Goal: Task Accomplishment & Management: Manage account settings

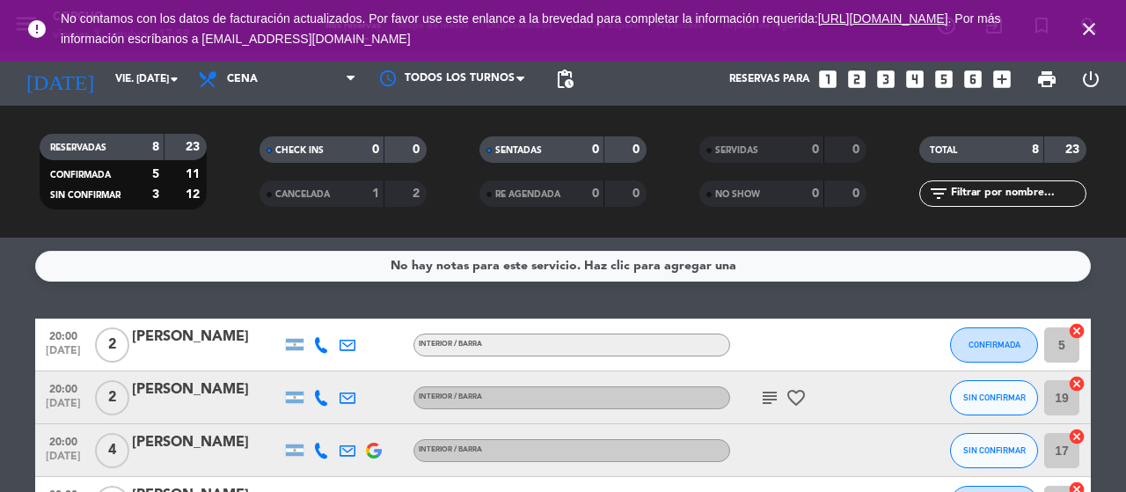
click at [713, 286] on div "No hay notas para este servicio. Haz clic para agregar una 20:00 [DATE] 2 [PERS…" at bounding box center [563, 365] width 1126 height 254
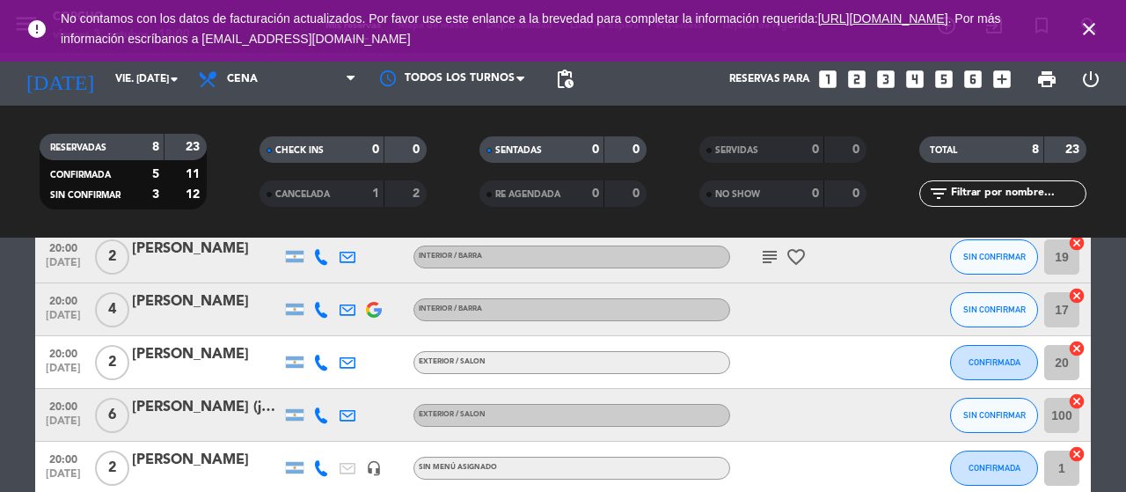
scroll to position [176, 0]
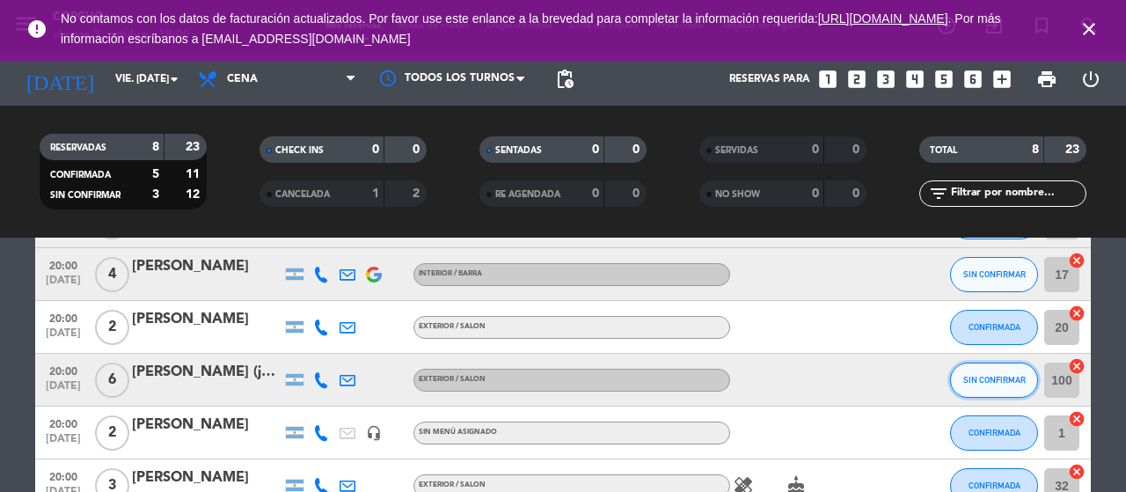
click at [985, 386] on button "SIN CONFIRMAR" at bounding box center [994, 379] width 88 height 35
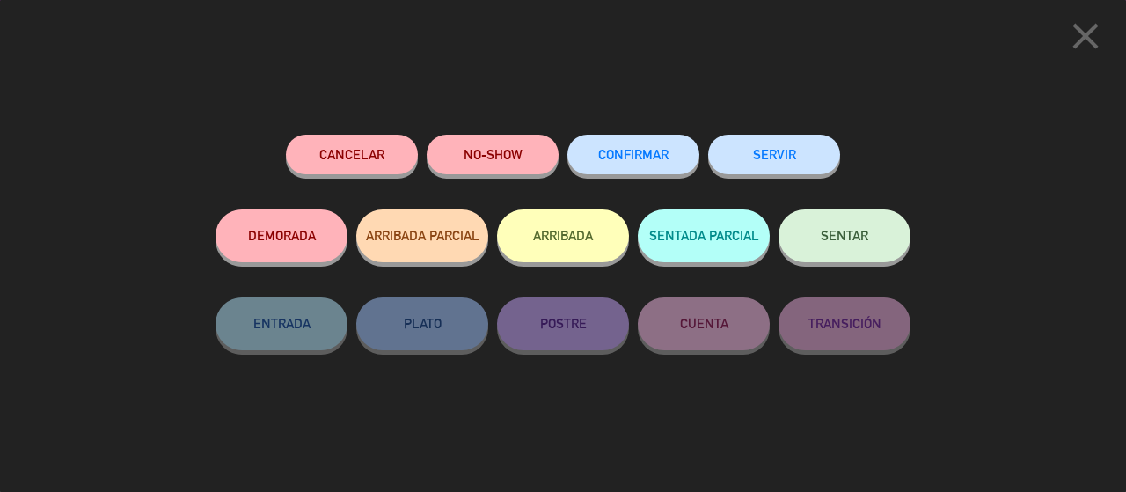
click at [669, 166] on button "CONFIRMAR" at bounding box center [633, 155] width 132 height 40
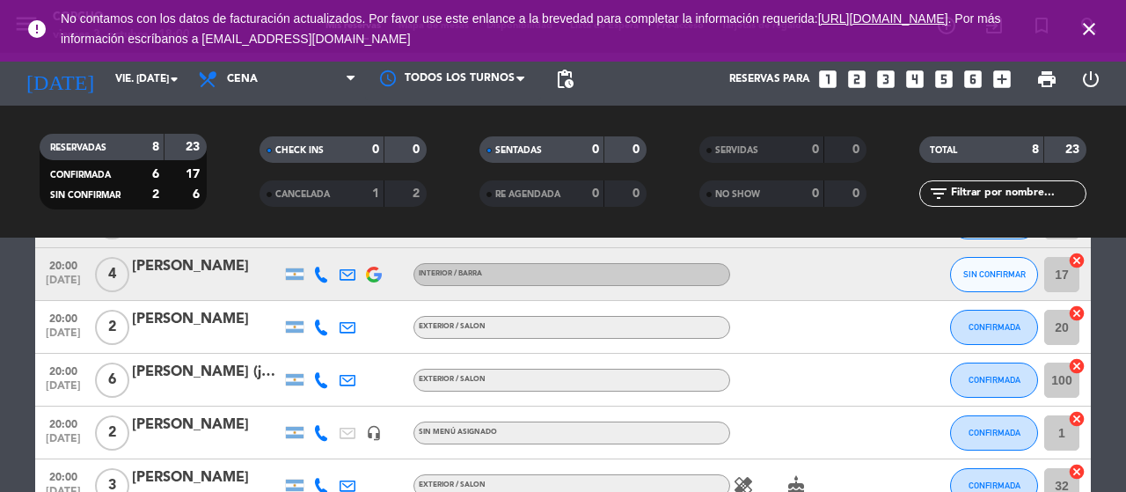
click at [816, 324] on div at bounding box center [809, 327] width 158 height 52
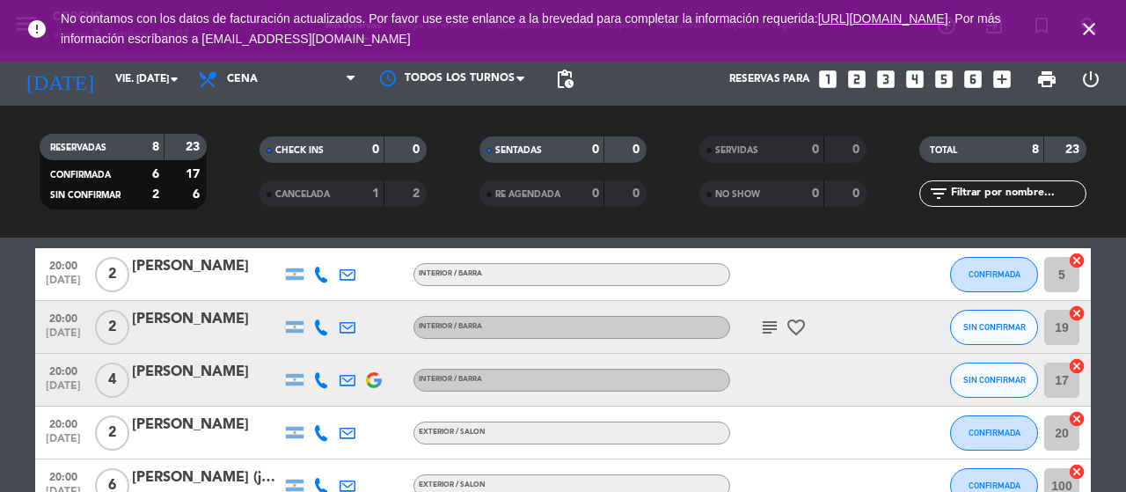
scroll to position [35, 0]
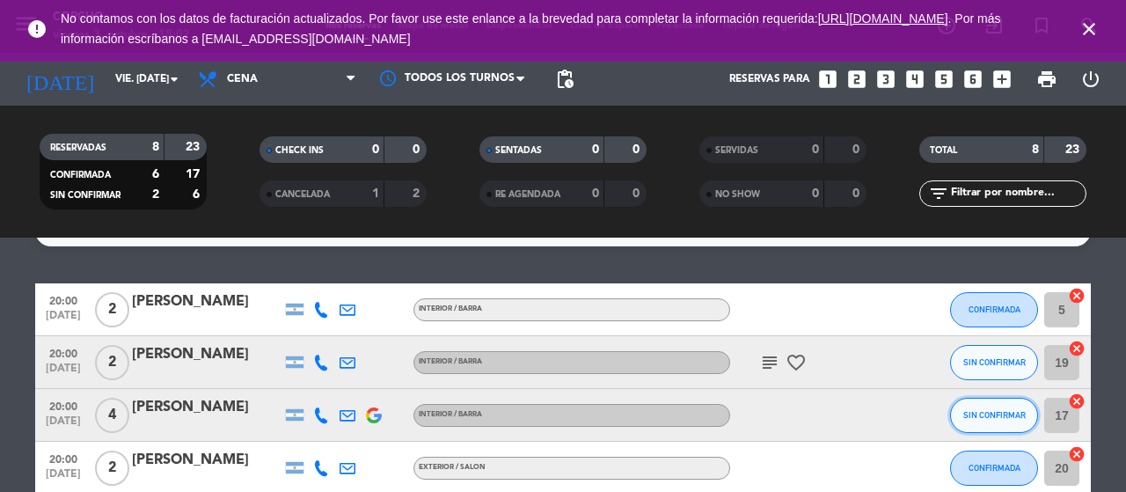
click at [985, 413] on span "SIN CONFIRMAR" at bounding box center [994, 415] width 62 height 10
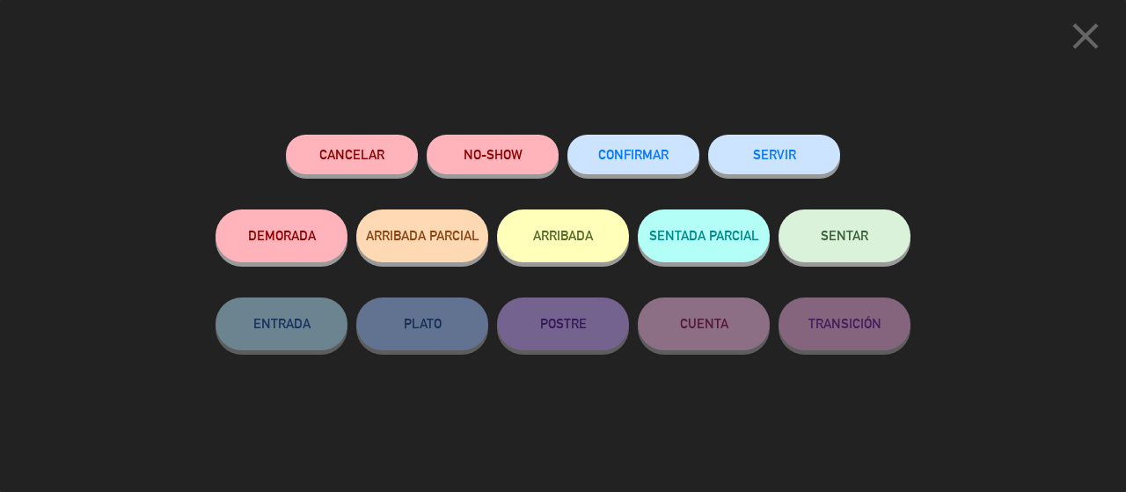
click at [609, 157] on span "CONFIRMAR" at bounding box center [633, 154] width 70 height 15
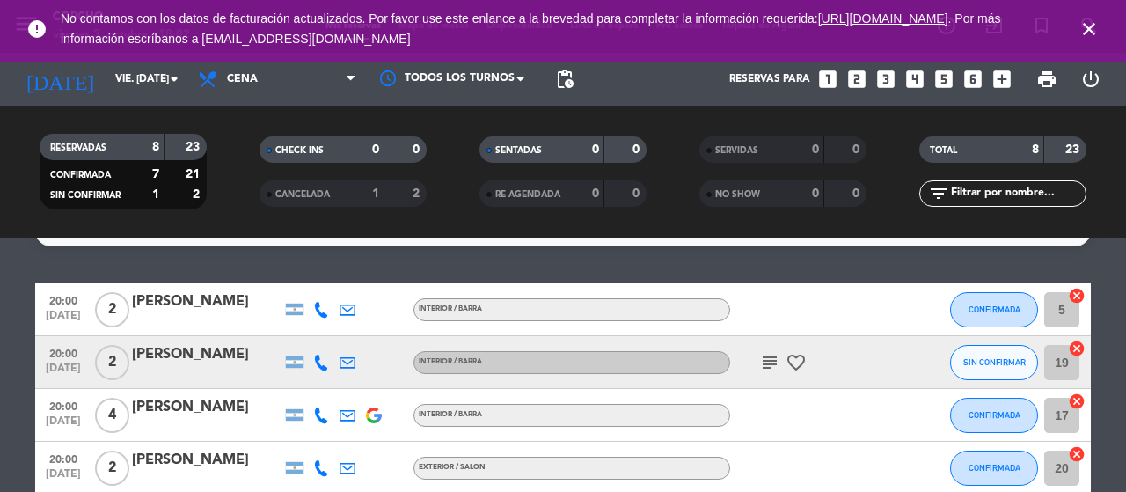
click at [792, 367] on icon "favorite_border" at bounding box center [796, 362] width 21 height 21
click at [958, 357] on button "SIN CONFIRMAR" at bounding box center [994, 362] width 88 height 35
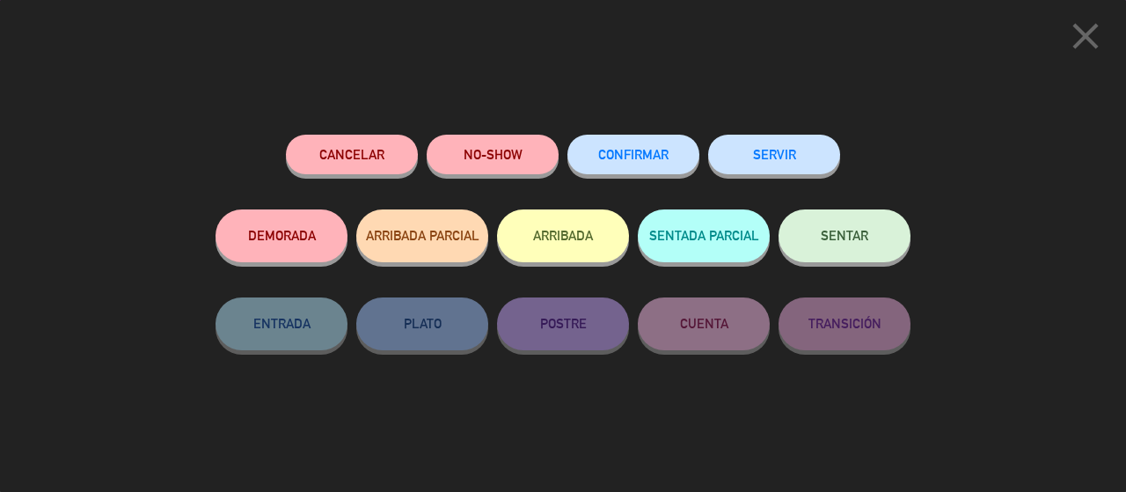
click at [639, 140] on button "CONFIRMAR" at bounding box center [633, 155] width 132 height 40
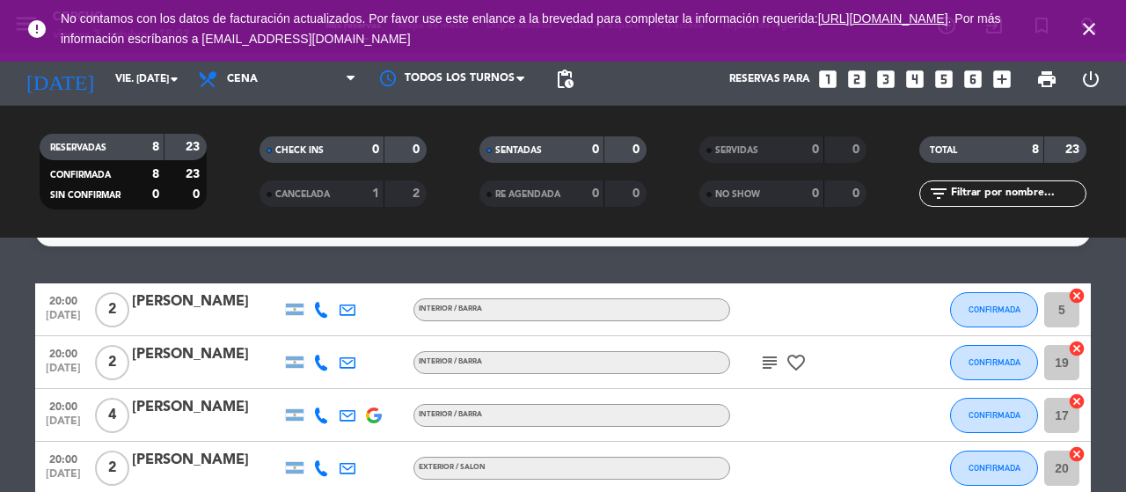
click at [701, 273] on div "No hay notas para este servicio. Haz clic para agregar una 20:00 [DATE] 2 [PERS…" at bounding box center [563, 365] width 1126 height 254
click at [149, 96] on div "[DATE] vie. [DATE] arrow_drop_down" at bounding box center [101, 79] width 176 height 39
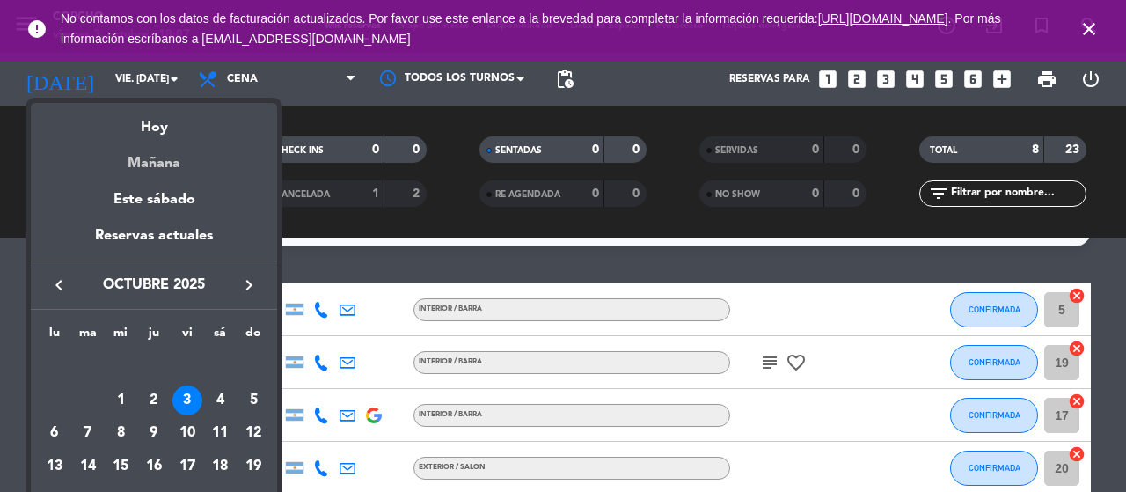
click at [172, 140] on div "Mañana" at bounding box center [154, 157] width 246 height 36
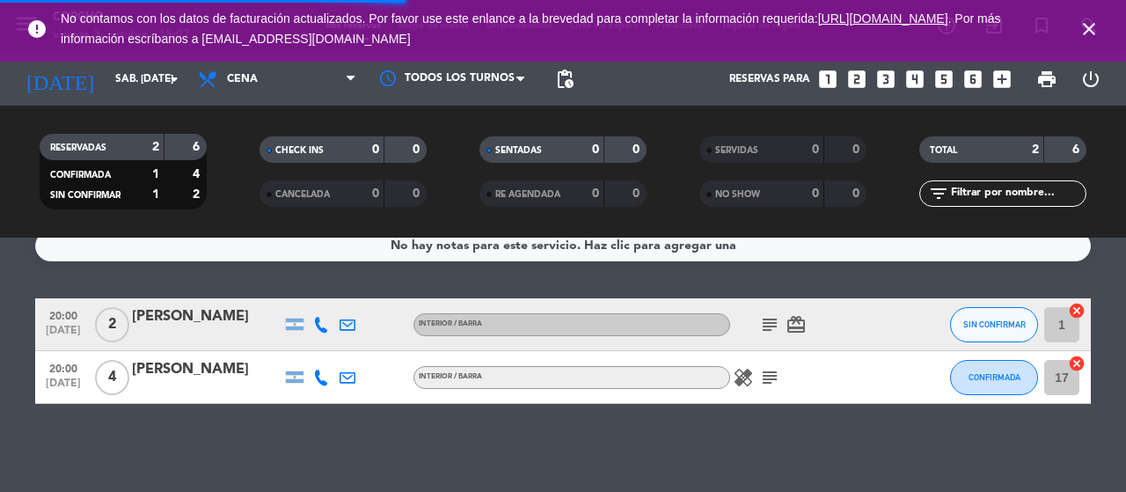
scroll to position [19, 0]
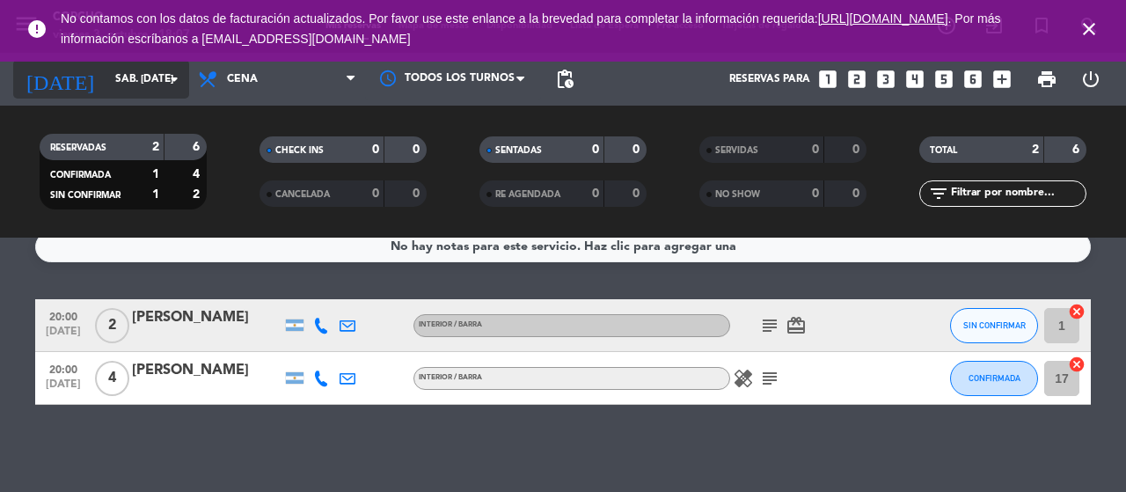
click at [163, 90] on input "sáb. [DATE]" at bounding box center [176, 79] width 140 height 30
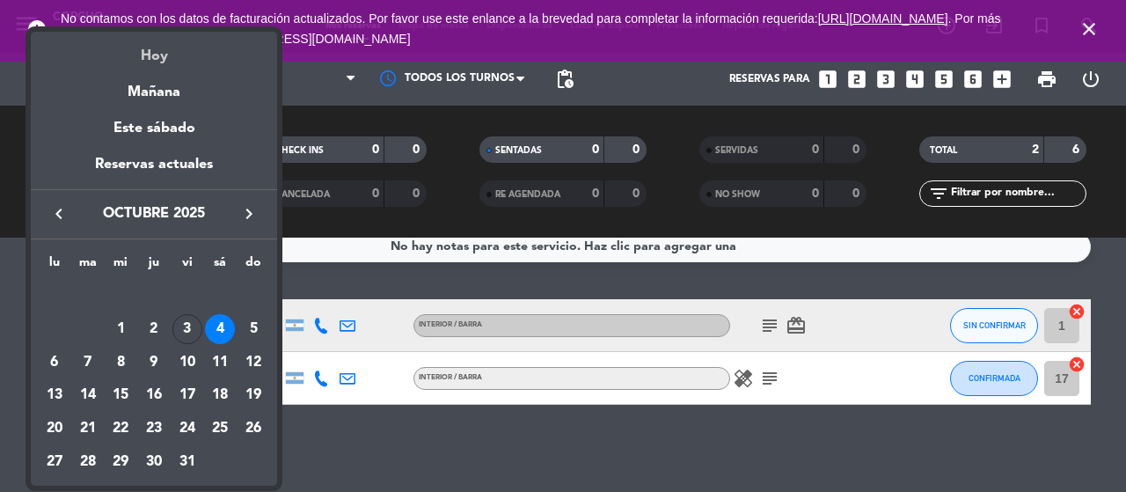
click at [173, 63] on div "Hoy" at bounding box center [154, 50] width 246 height 36
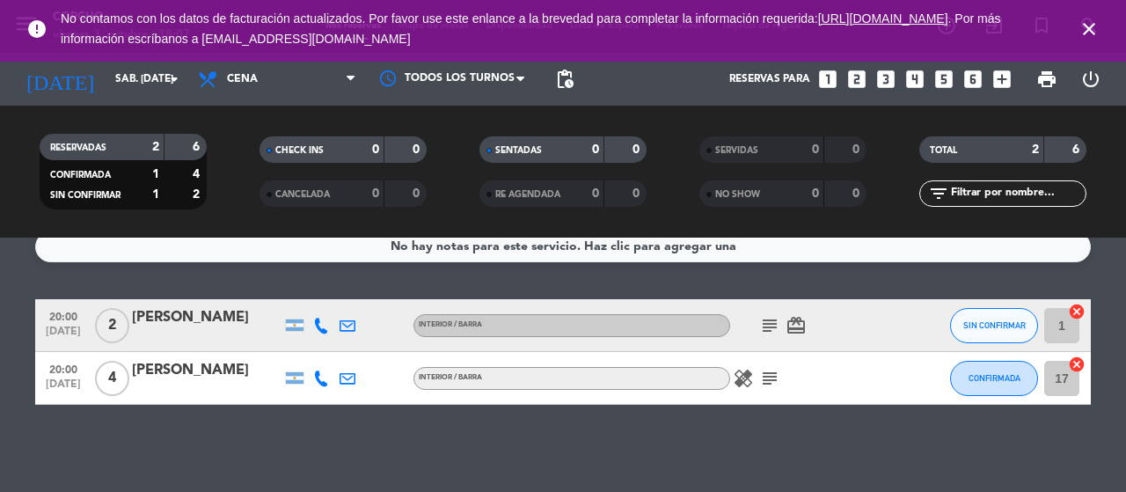
type input "vie. [DATE]"
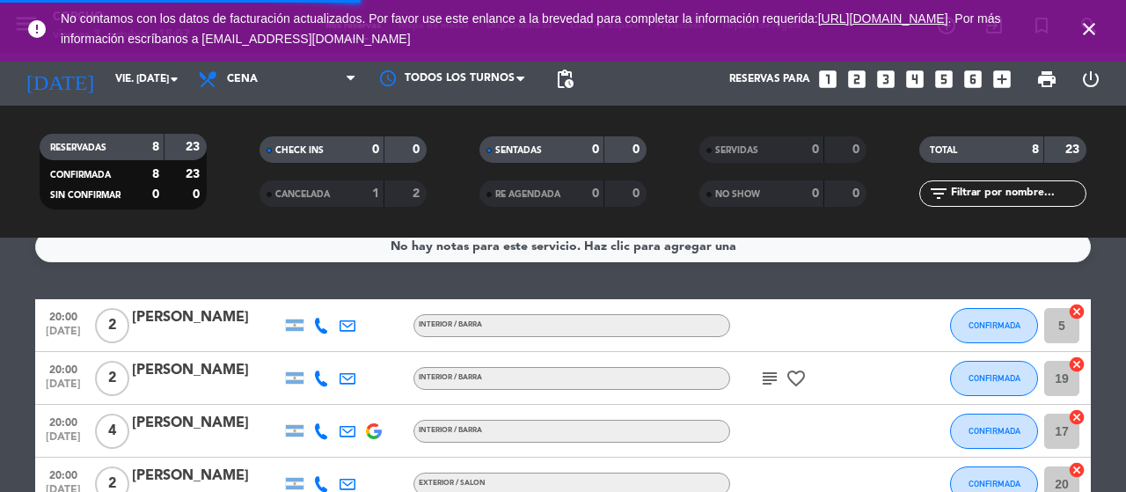
scroll to position [35, 0]
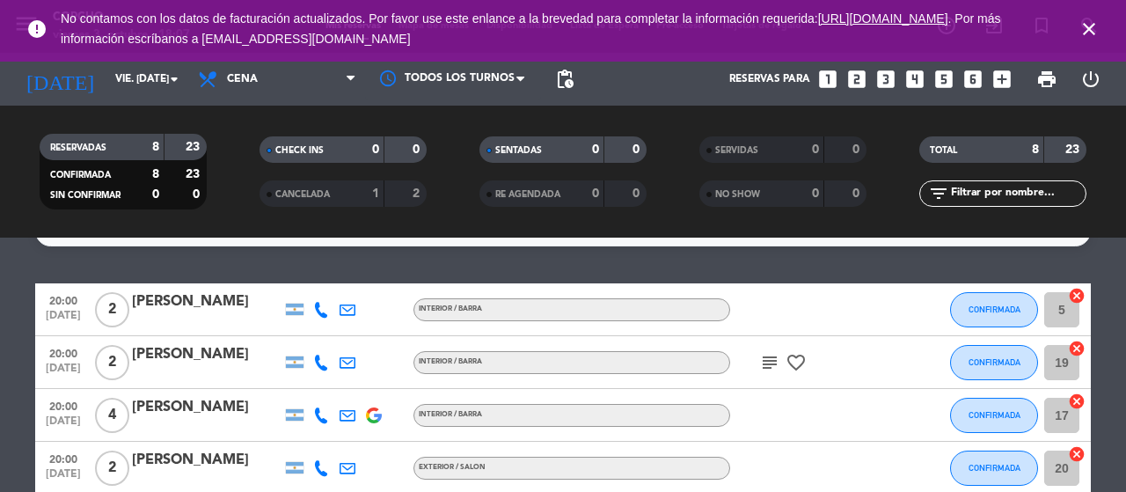
click at [1061, 274] on div "No hay notas para este servicio. Haz clic para agregar una 20:00 [DATE] 2 [PERS…" at bounding box center [563, 365] width 1126 height 254
click at [317, 199] on span "CANCELADA" at bounding box center [302, 194] width 55 height 9
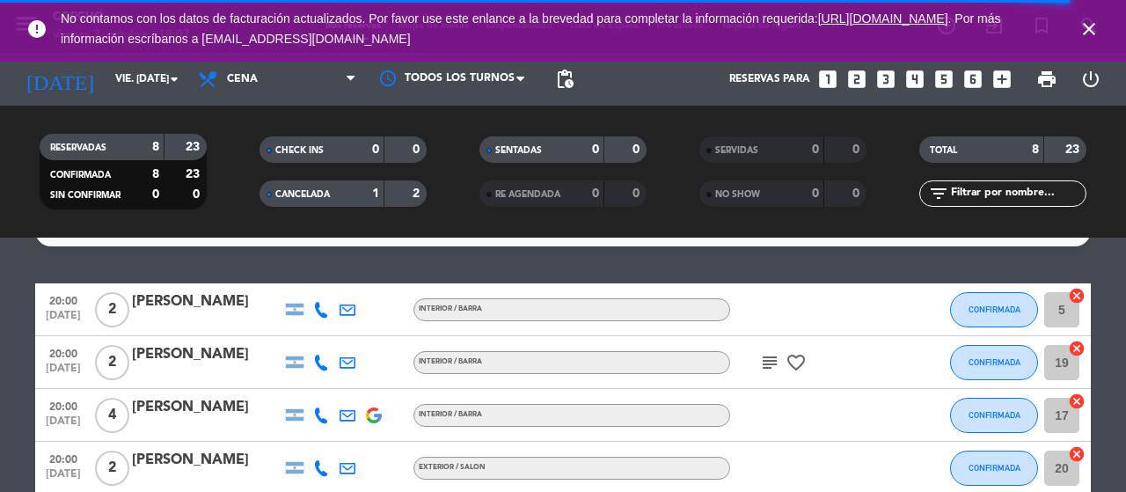
click at [0, 311] on bookings-row "20:00 [DATE] 2 [PERSON_NAME] Interior / Barra CONFIRMADA 5 cancel 20:00 [DATE] …" at bounding box center [563, 494] width 1126 height 422
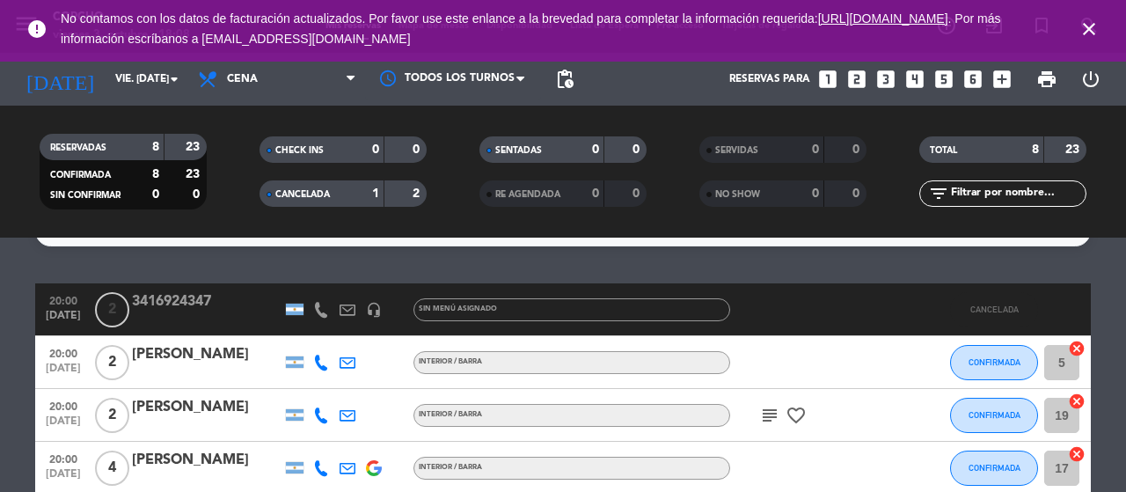
scroll to position [0, 0]
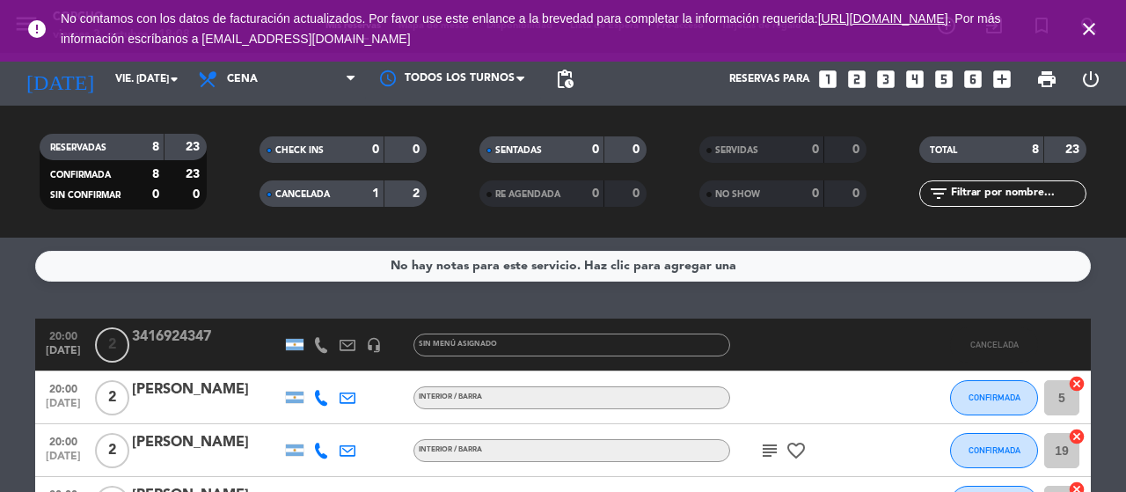
click at [360, 187] on div "1" at bounding box center [362, 194] width 35 height 20
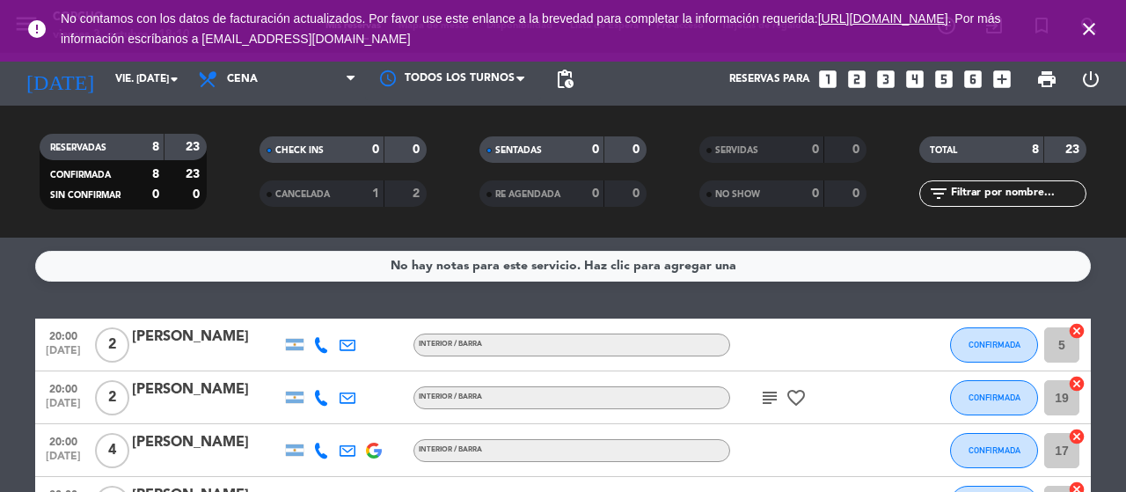
click at [880, 85] on icon "looks_3" at bounding box center [885, 79] width 23 height 23
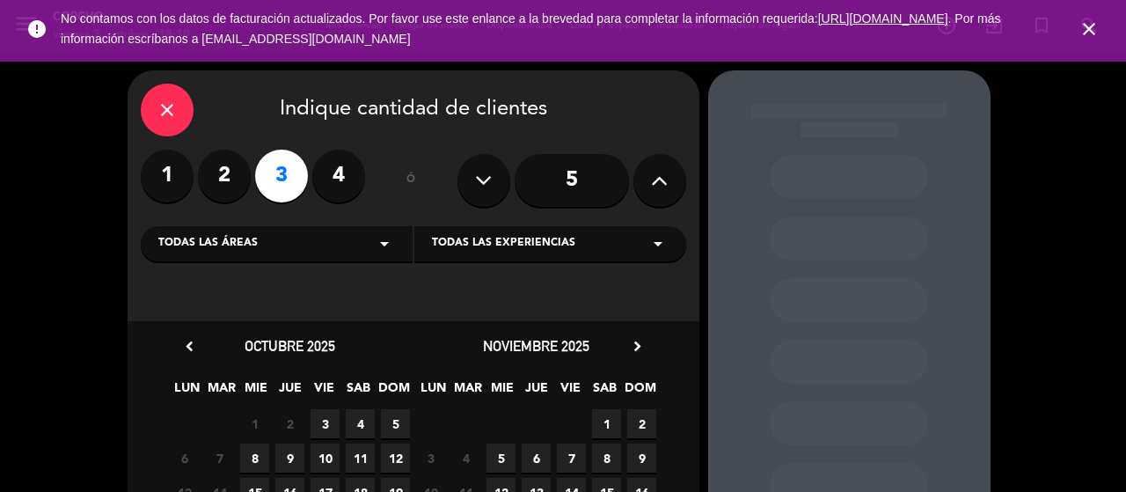
click at [335, 424] on span "3" at bounding box center [325, 423] width 29 height 29
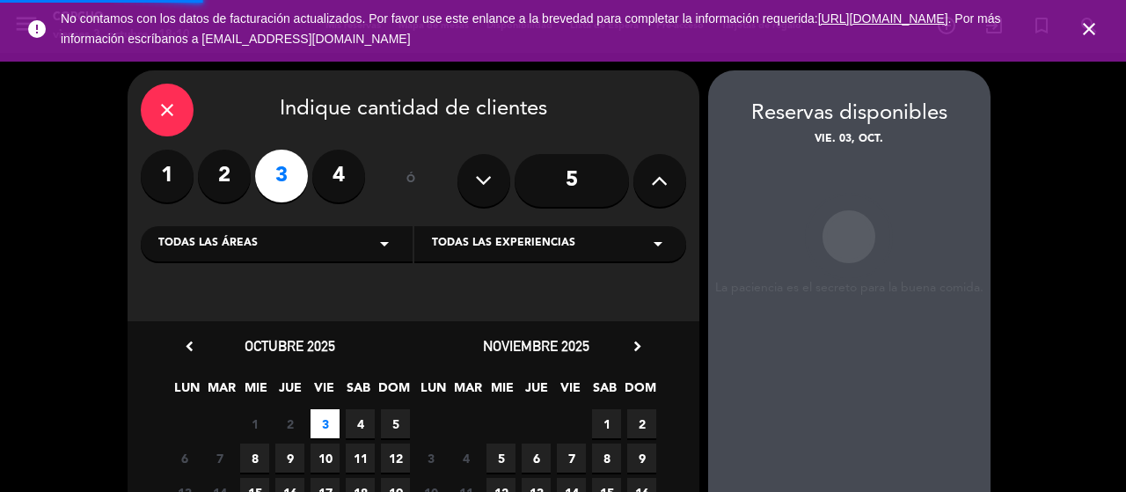
scroll to position [70, 0]
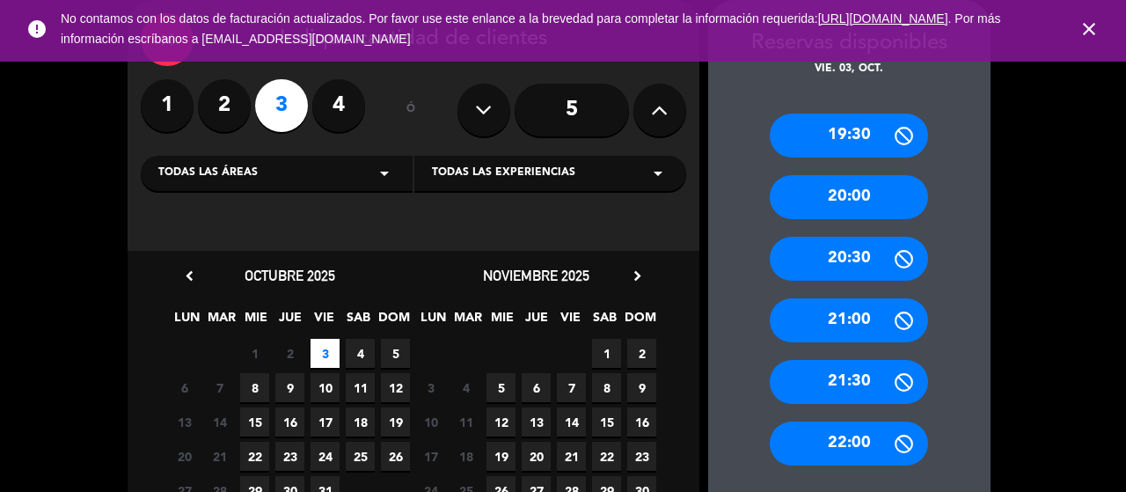
click at [807, 205] on div "20:00" at bounding box center [849, 197] width 158 height 44
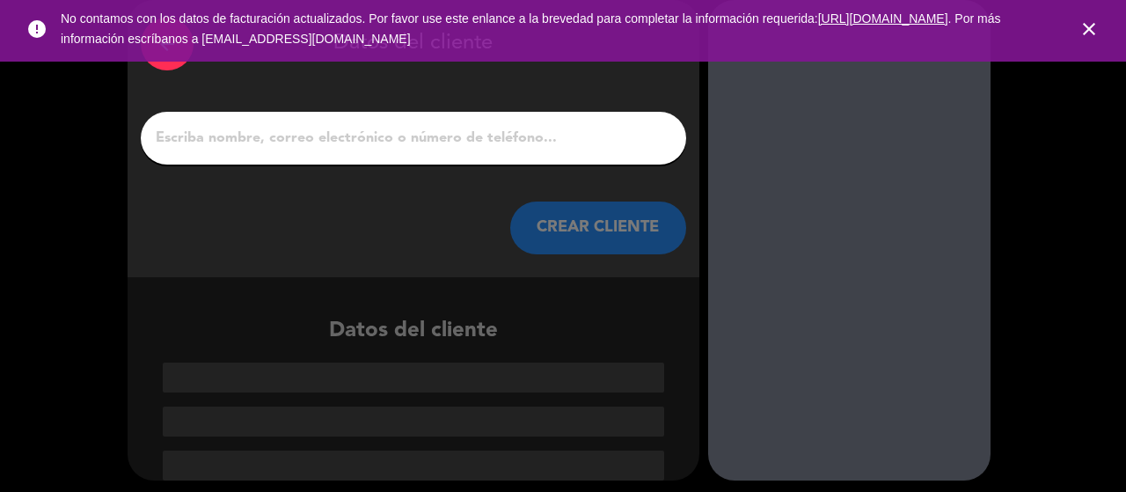
click at [307, 154] on div at bounding box center [413, 138] width 545 height 53
click at [301, 140] on input "1" at bounding box center [413, 138] width 519 height 25
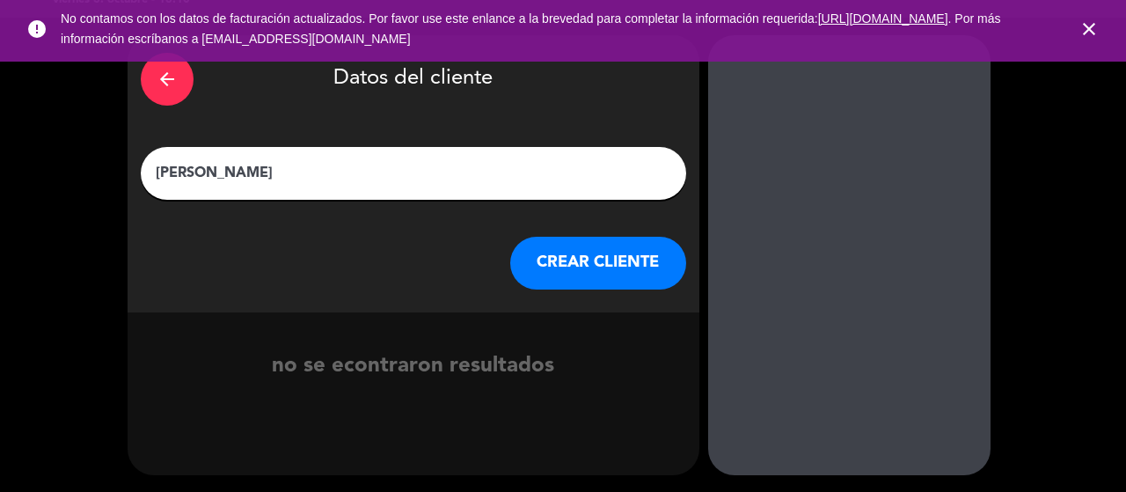
type input "[PERSON_NAME]"
click at [600, 252] on button "CREAR CLIENTE" at bounding box center [598, 263] width 176 height 53
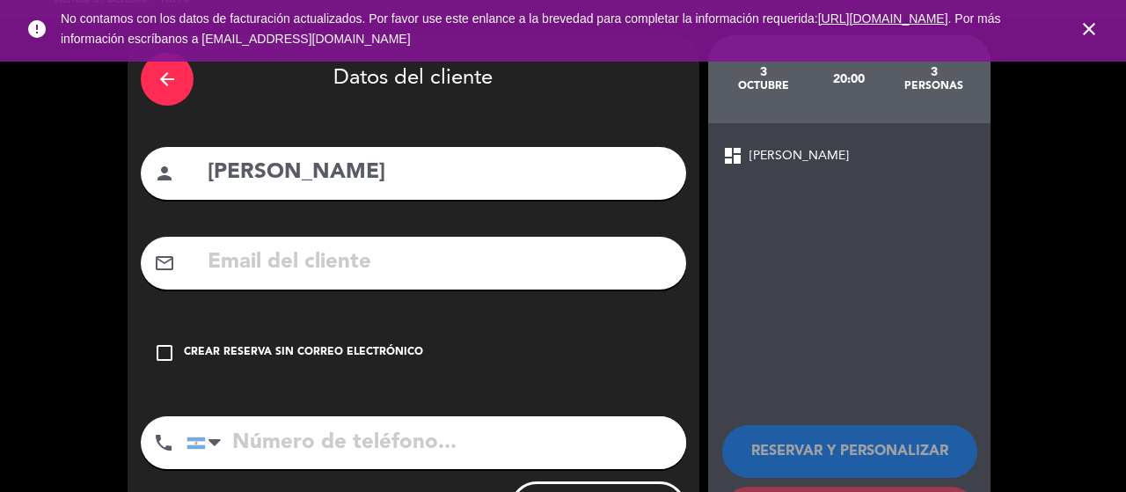
click at [649, 402] on div "arrow_back Datos del cliente person [PERSON_NAME] mail_outline check_box_outlin…" at bounding box center [414, 297] width 572 height 525
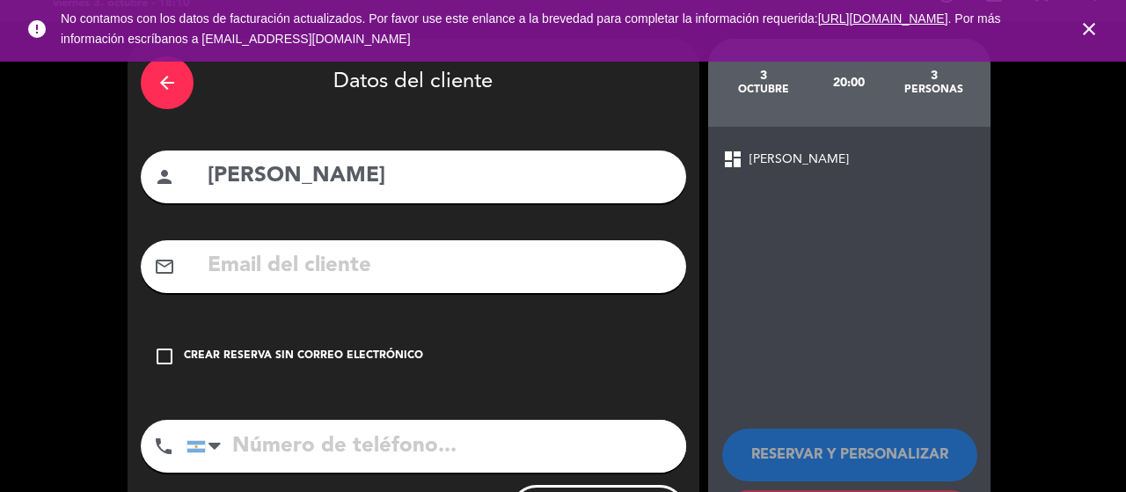
scroll to position [16, 0]
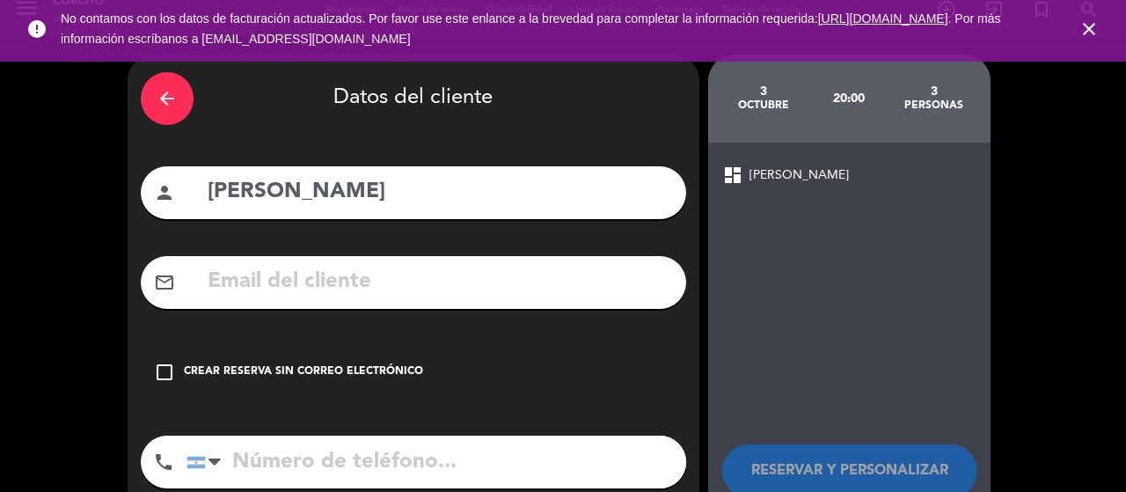
click at [803, 183] on span "[PERSON_NAME]" at bounding box center [799, 175] width 99 height 20
click at [804, 179] on span "[PERSON_NAME]" at bounding box center [799, 175] width 99 height 20
click at [189, 365] on div "Crear reserva sin correo electrónico" at bounding box center [303, 372] width 239 height 18
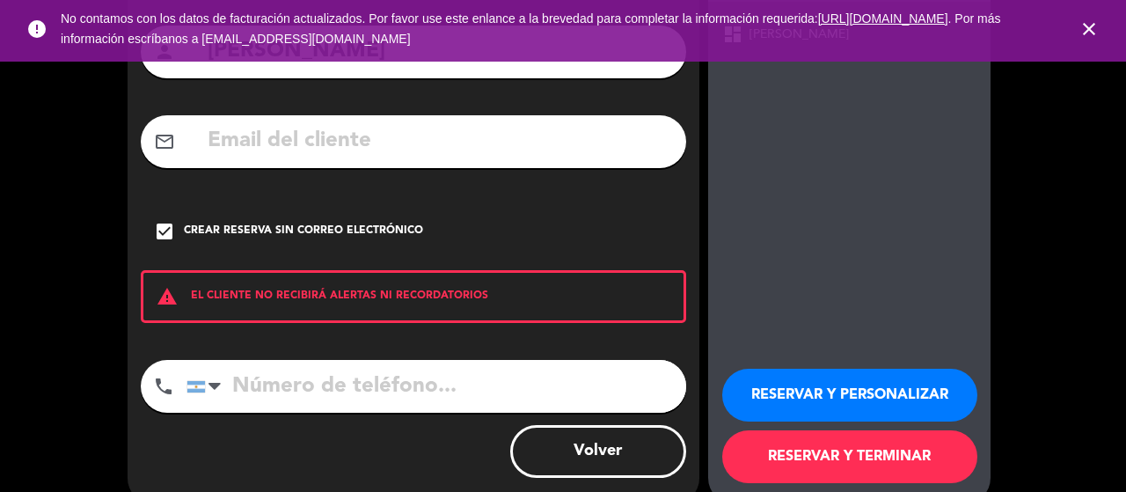
scroll to position [187, 0]
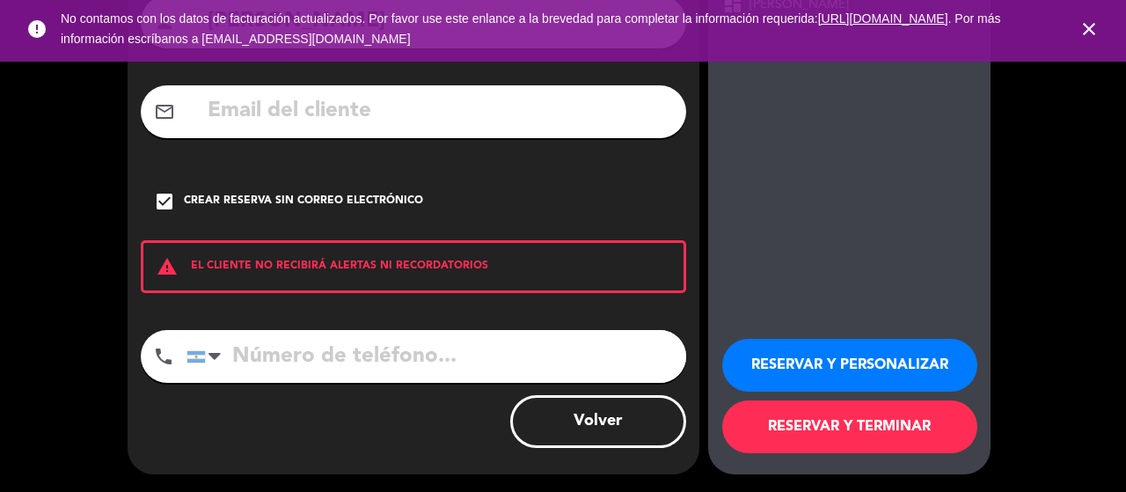
click at [801, 353] on button "RESERVAR Y PERSONALIZAR" at bounding box center [849, 365] width 255 height 53
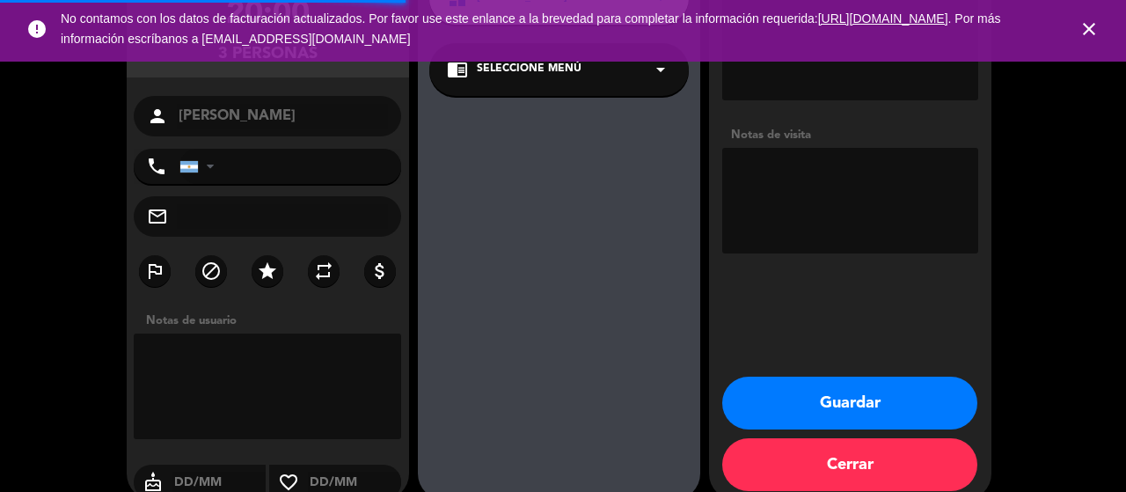
scroll to position [70, 0]
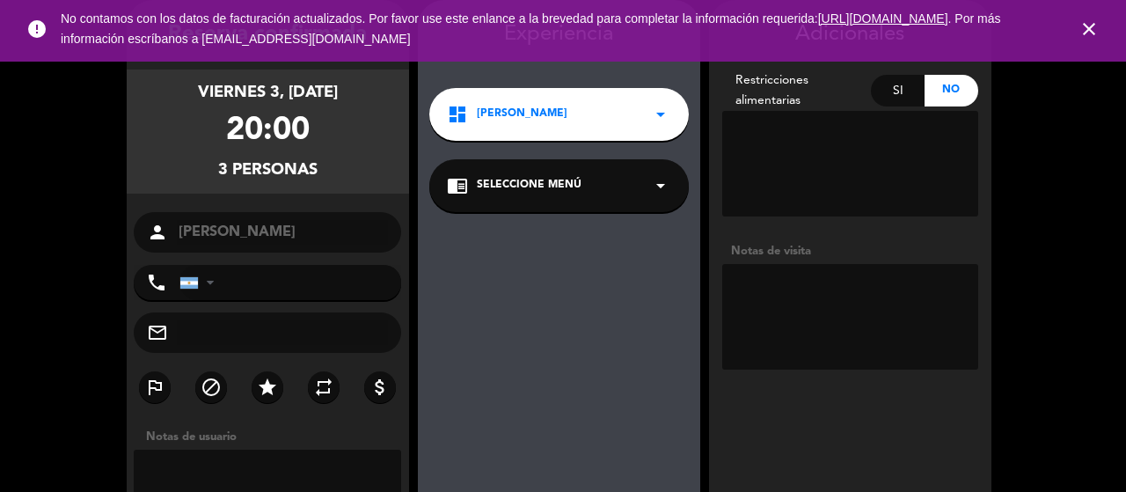
click at [588, 119] on div "dashboard CORCHO BARRA arrow_drop_down" at bounding box center [559, 114] width 260 height 53
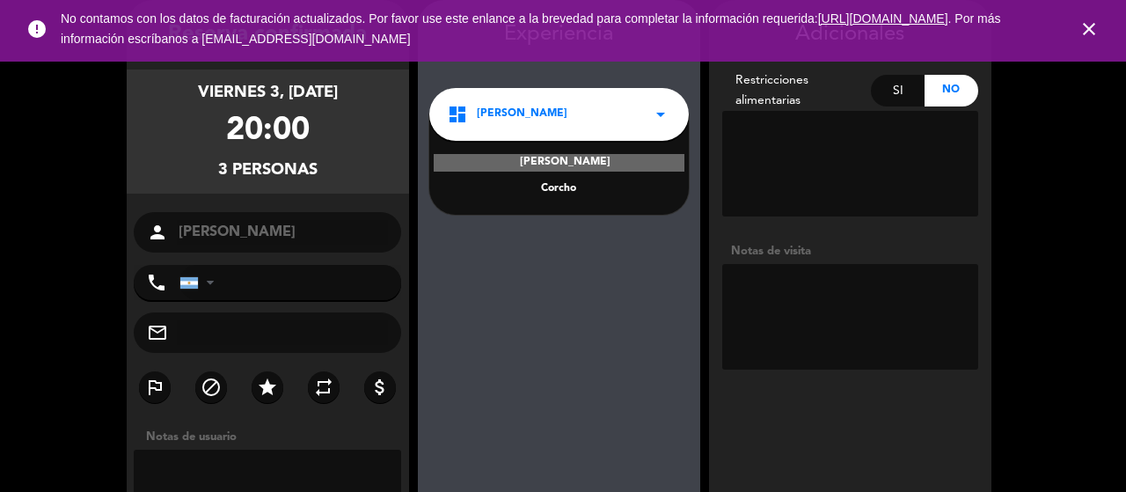
click at [584, 125] on div "dashboard CORCHO BARRA arrow_drop_down" at bounding box center [559, 114] width 260 height 53
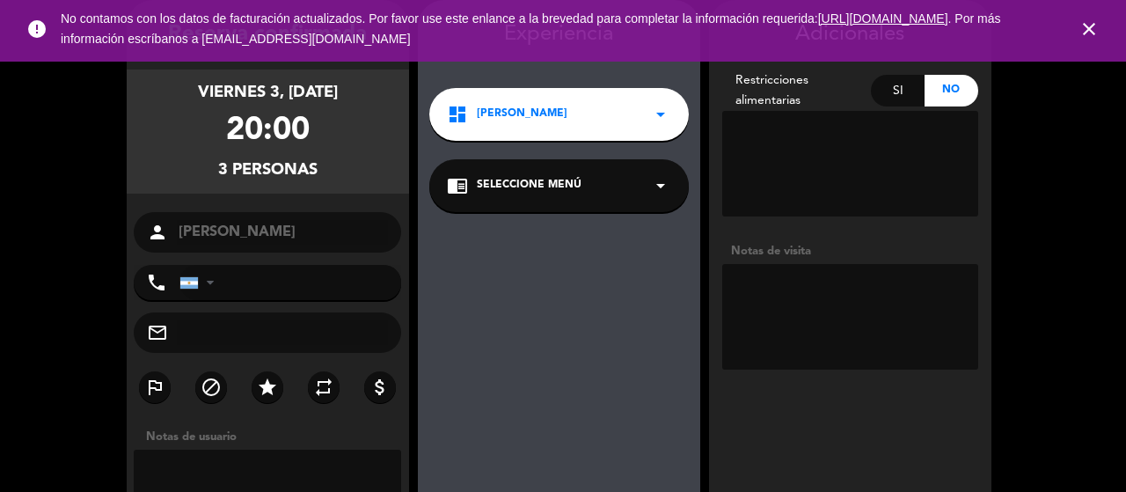
click at [651, 177] on icon "arrow_drop_down" at bounding box center [660, 185] width 21 height 21
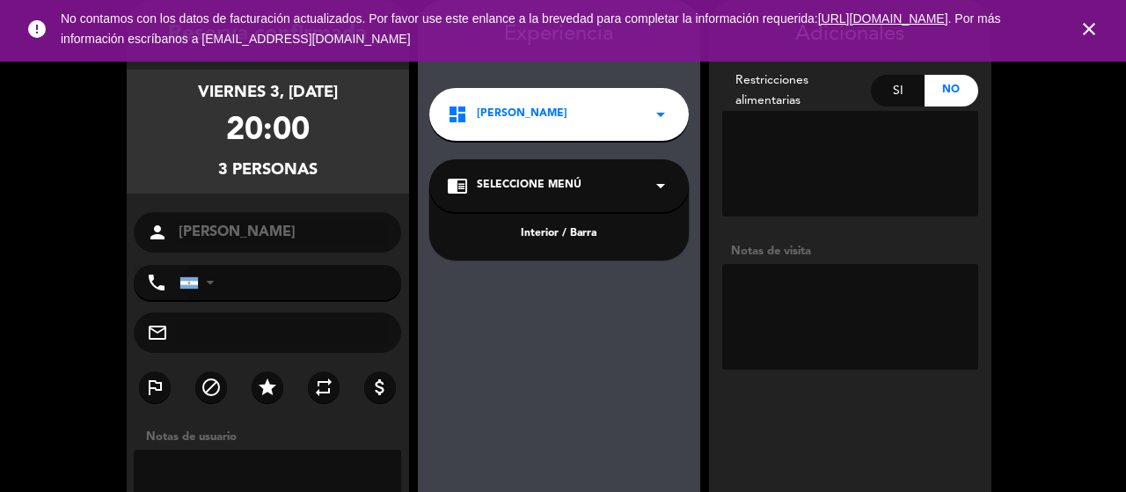
click at [596, 237] on div "Interior / Barra" at bounding box center [559, 234] width 224 height 18
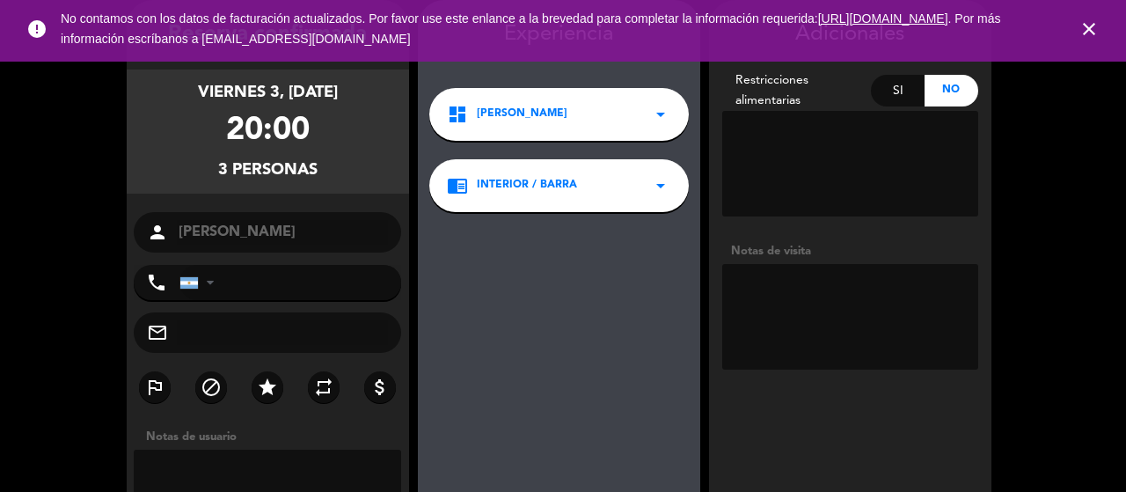
click at [594, 203] on div "chrome_reader_mode Interior / Barra arrow_drop_down" at bounding box center [559, 185] width 260 height 53
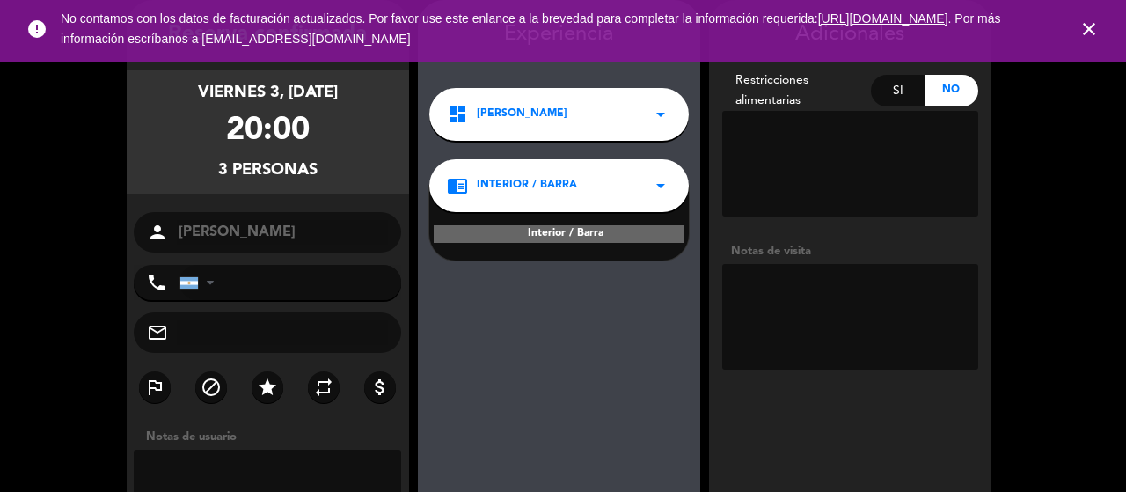
click at [538, 165] on div "chrome_reader_mode Interior / Barra arrow_drop_down" at bounding box center [559, 185] width 260 height 53
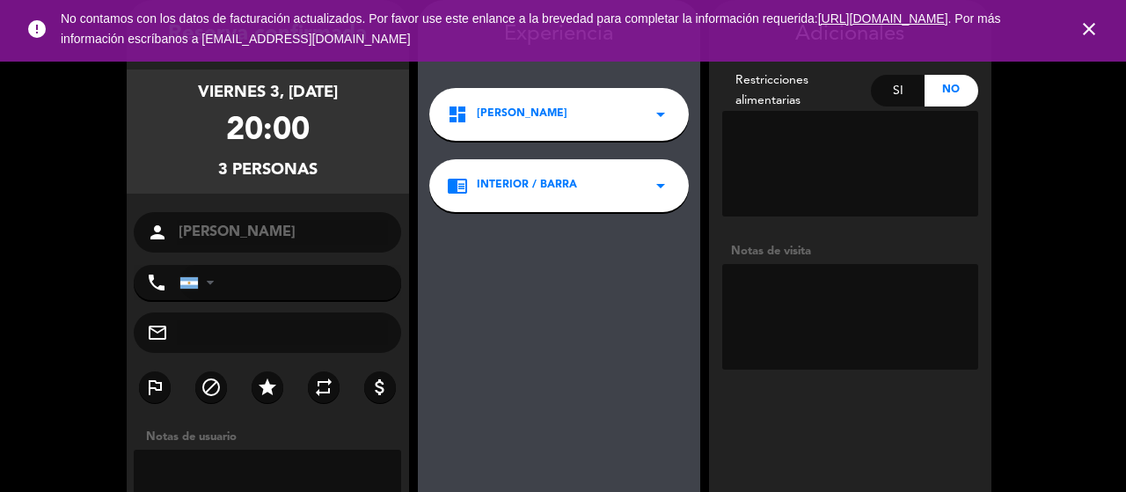
click at [536, 180] on span "Interior / Barra" at bounding box center [527, 186] width 100 height 18
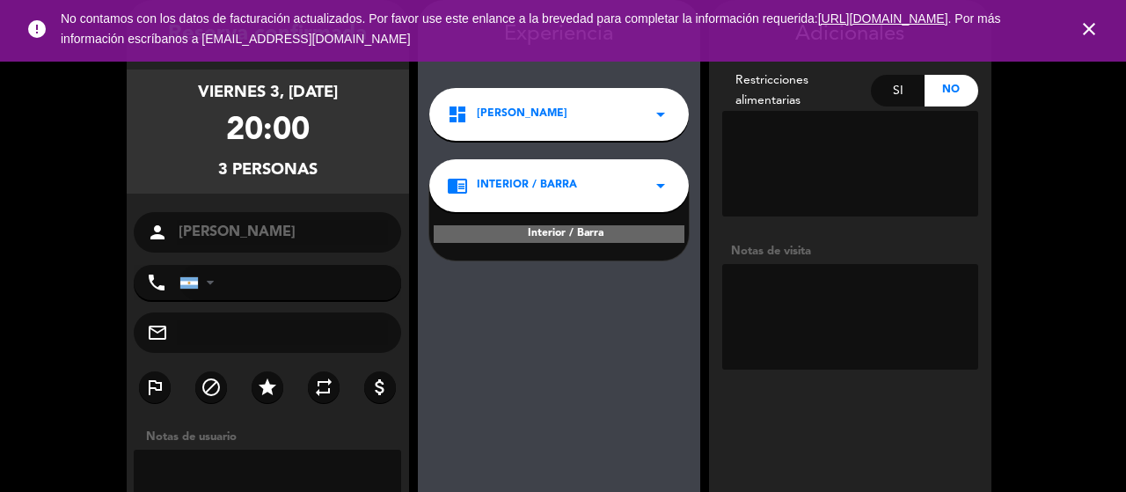
click at [644, 232] on div "Interior / Barra" at bounding box center [559, 234] width 251 height 18
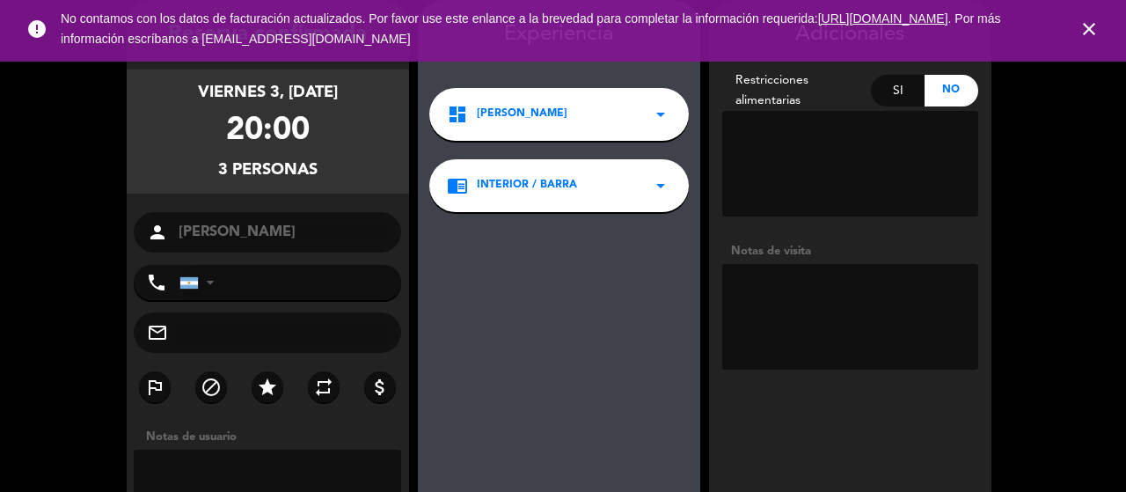
click at [640, 180] on div "chrome_reader_mode Interior / Barra arrow_drop_down" at bounding box center [559, 185] width 260 height 53
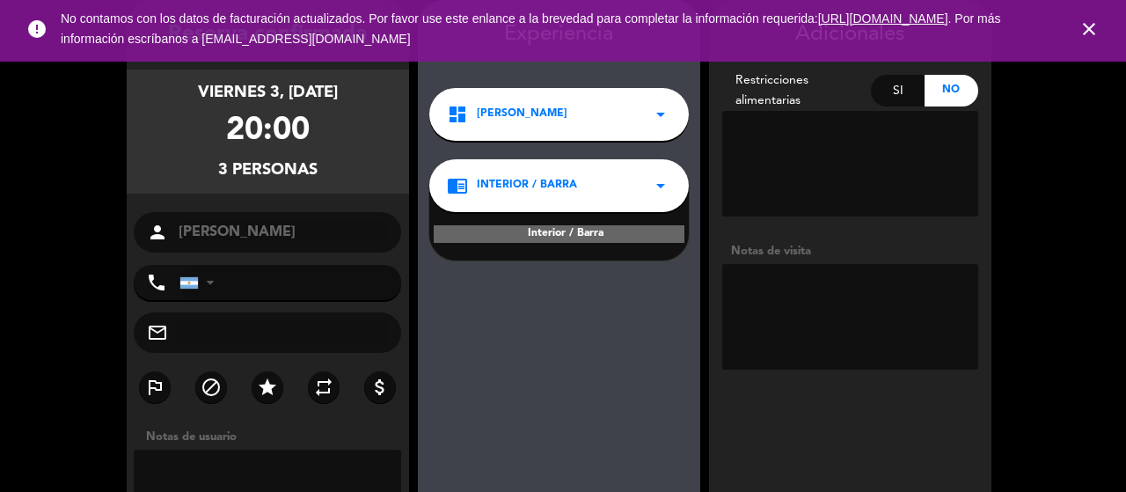
click at [622, 101] on div "dashboard CORCHO BARRA arrow_drop_down" at bounding box center [559, 114] width 260 height 53
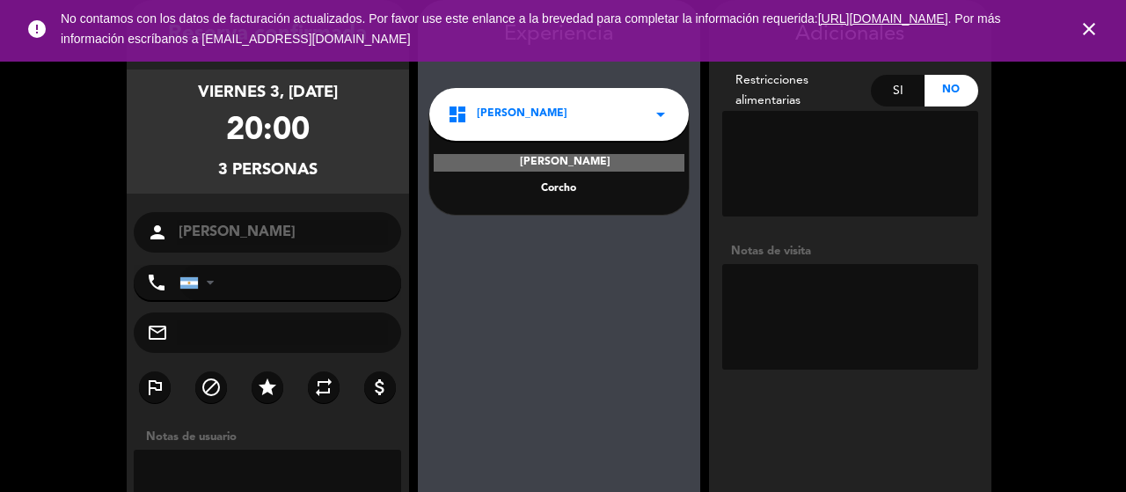
click at [572, 190] on div "Corcho" at bounding box center [559, 189] width 224 height 18
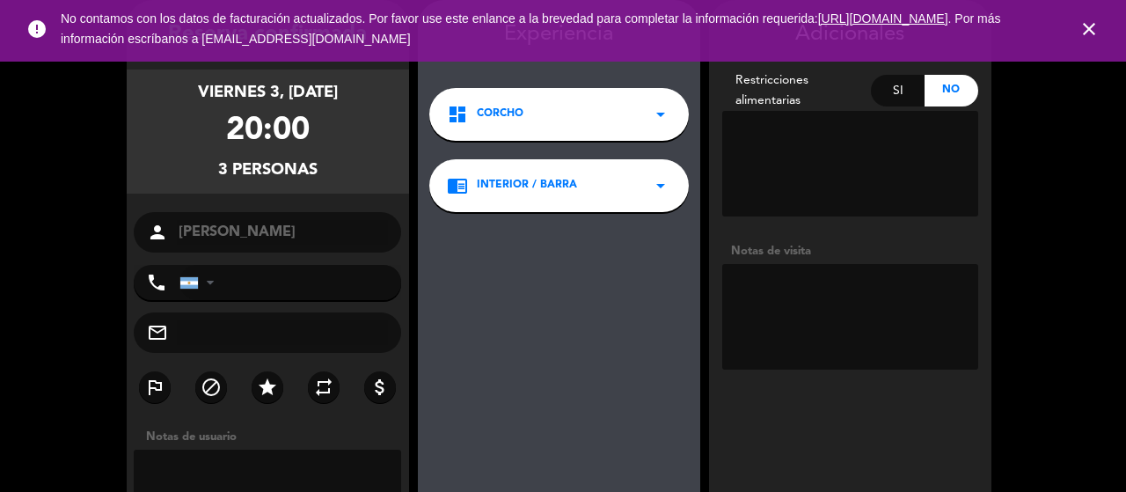
click at [572, 190] on span "Interior / Barra" at bounding box center [527, 186] width 100 height 18
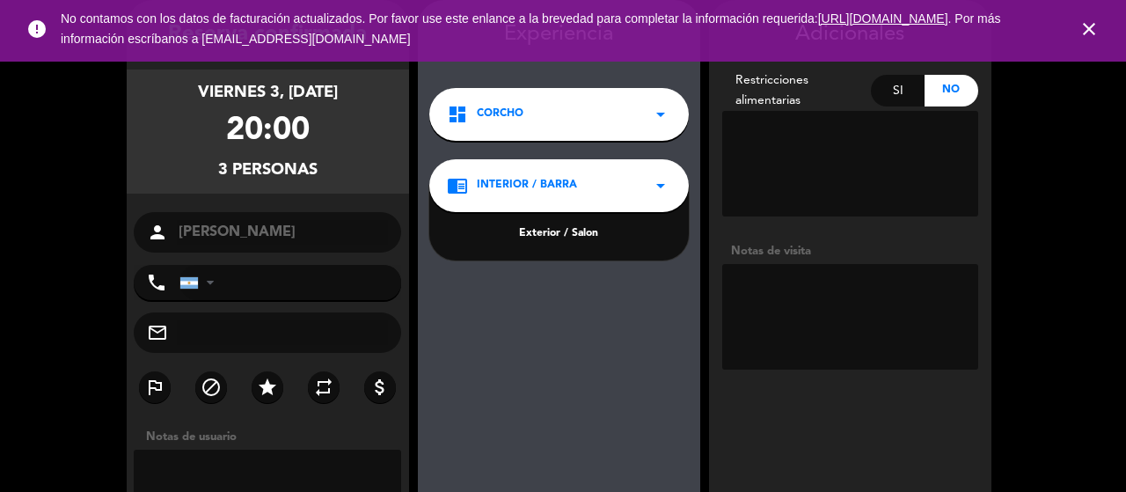
click at [572, 231] on div "Exterior / Salon" at bounding box center [559, 234] width 224 height 18
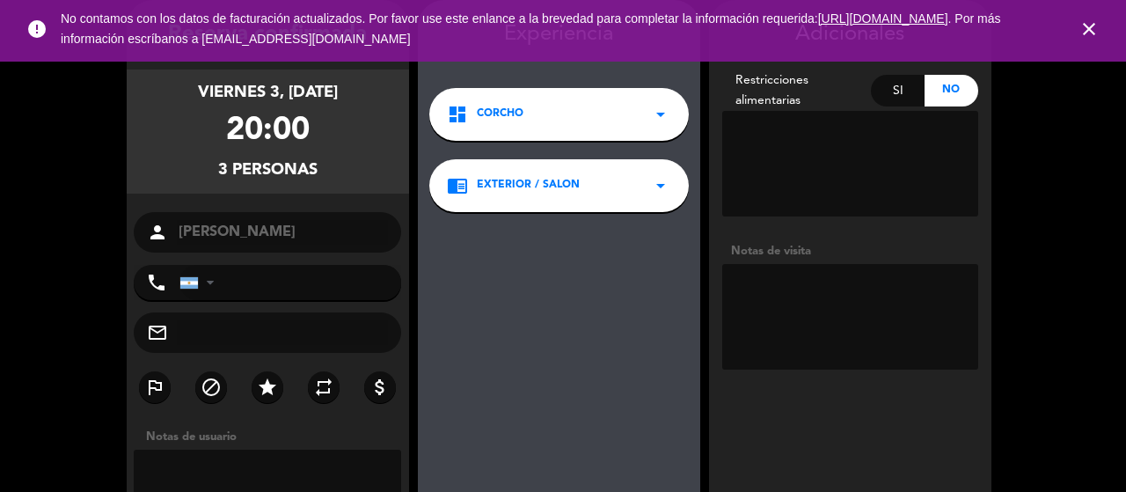
click at [507, 309] on div "Experiencia dashboard Corcho arrow_drop_down chrome_reader_mode Exterior / Salo…" at bounding box center [559, 326] width 282 height 616
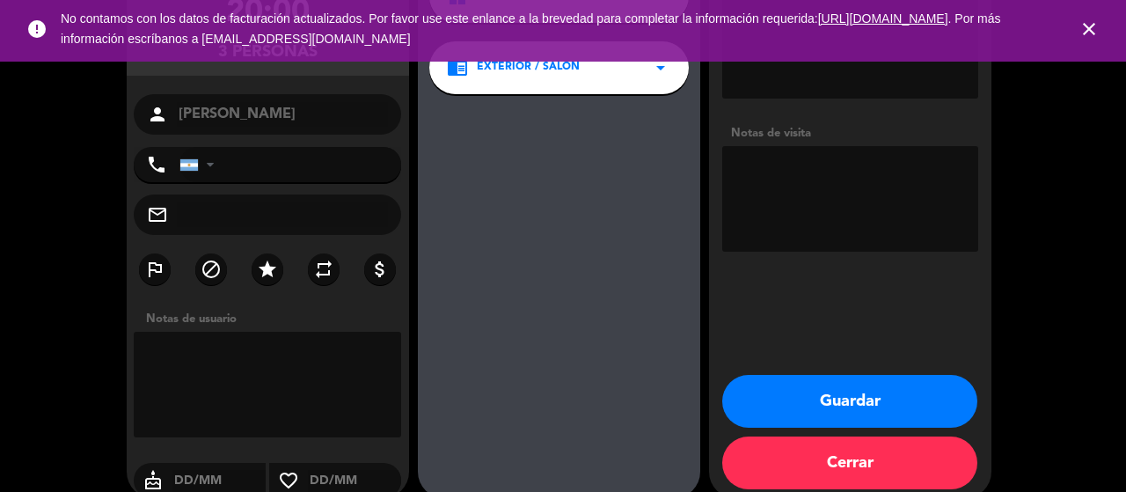
scroll to position [211, 0]
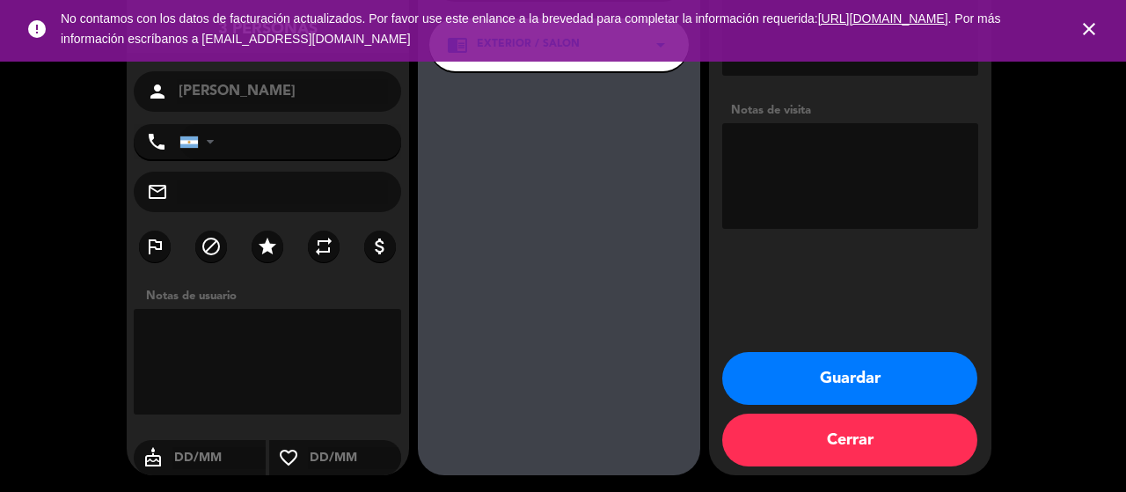
click at [859, 381] on button "Guardar" at bounding box center [849, 378] width 255 height 53
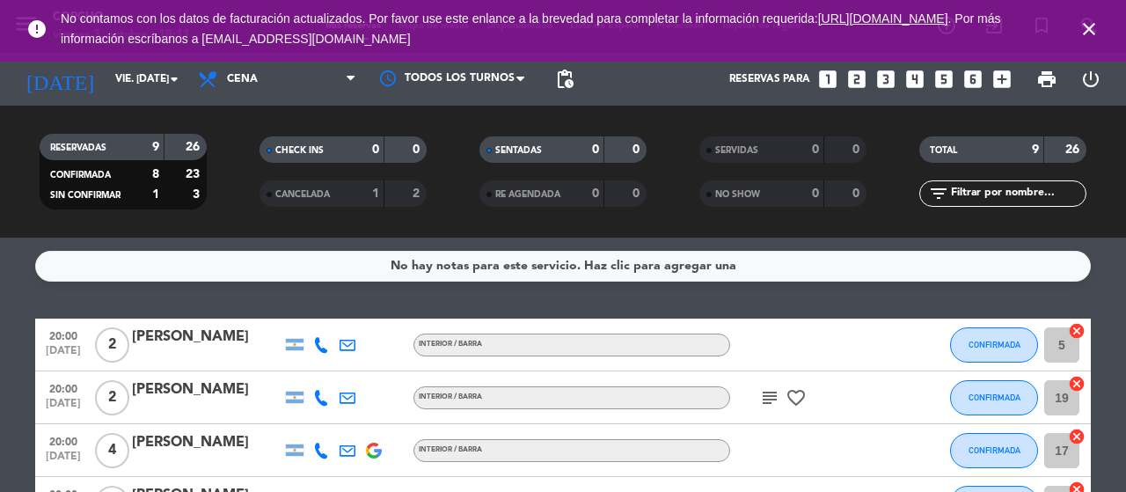
click at [194, 291] on div "No hay notas para este servicio. Haz clic para agregar una 20:00 [DATE] 2 [PERS…" at bounding box center [563, 365] width 1126 height 254
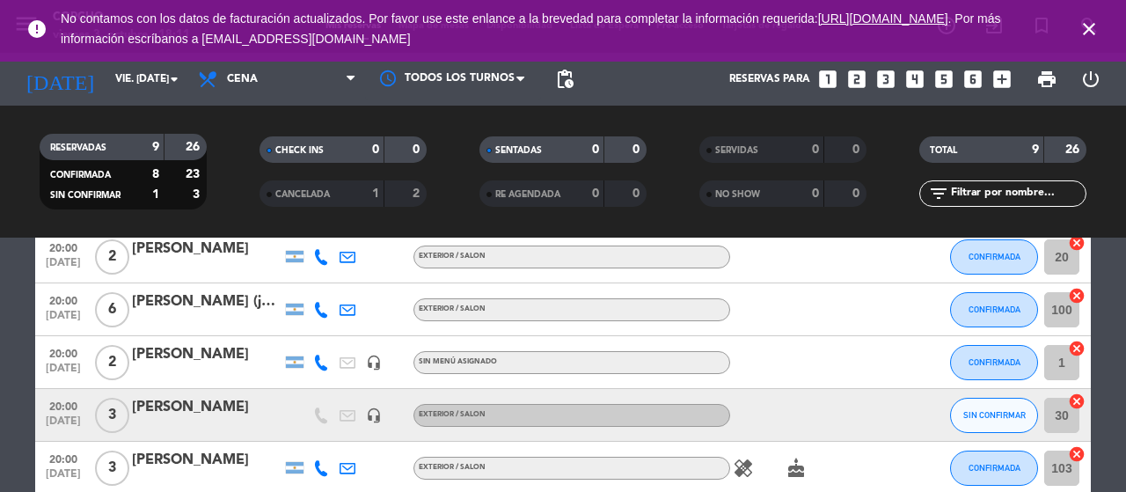
scroll to position [282, 0]
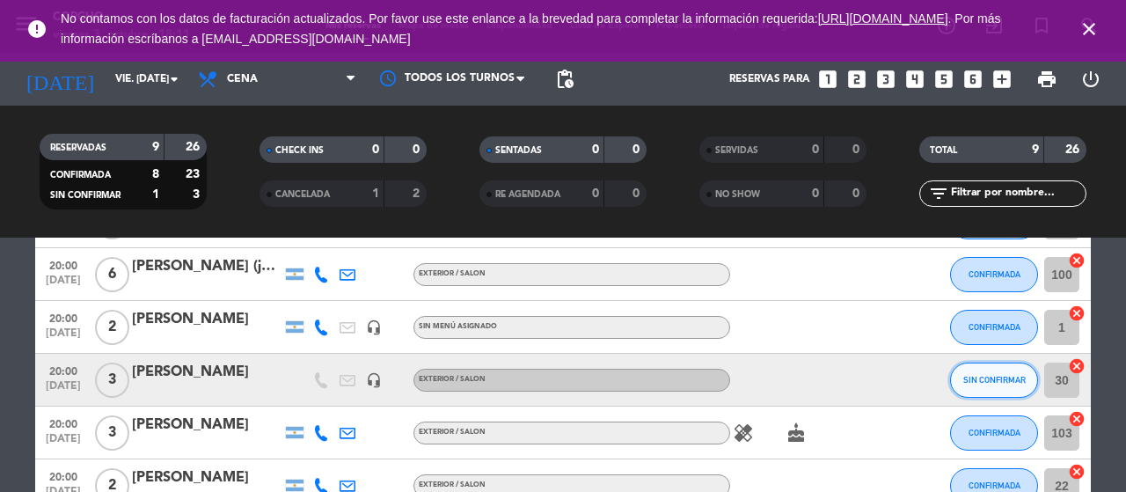
click at [961, 385] on button "SIN CONFIRMAR" at bounding box center [994, 379] width 88 height 35
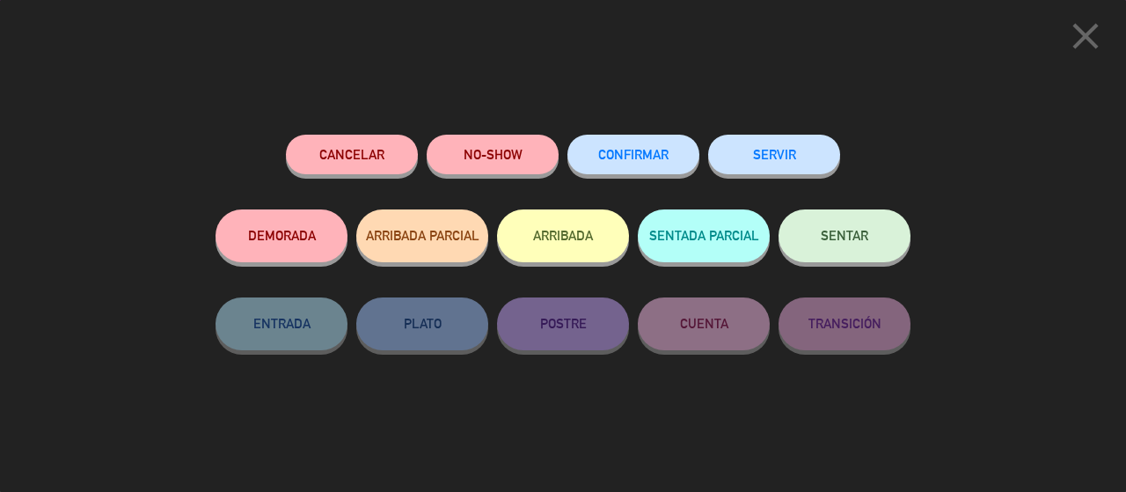
click at [655, 156] on span "CONFIRMAR" at bounding box center [633, 154] width 70 height 15
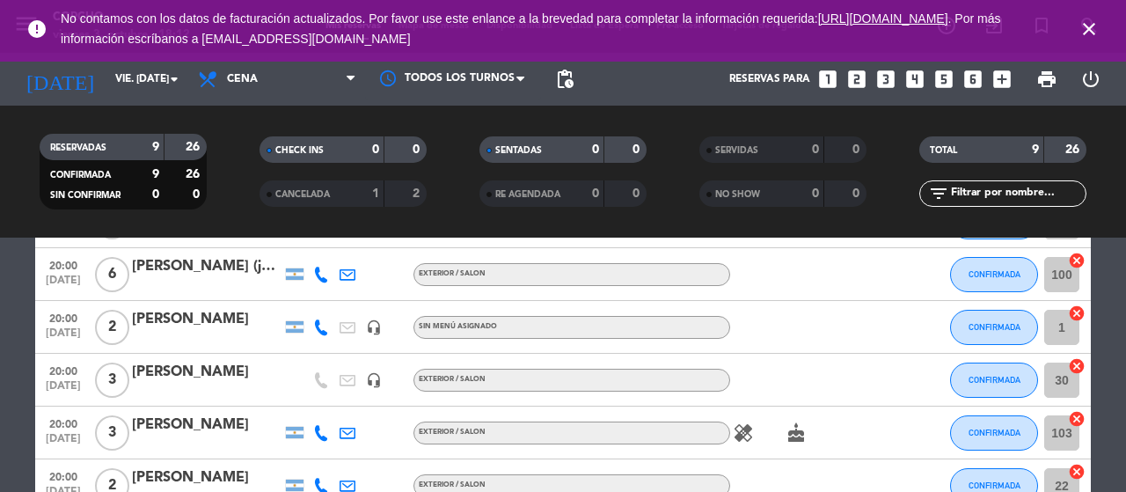
click at [889, 79] on icon "looks_3" at bounding box center [885, 79] width 23 height 23
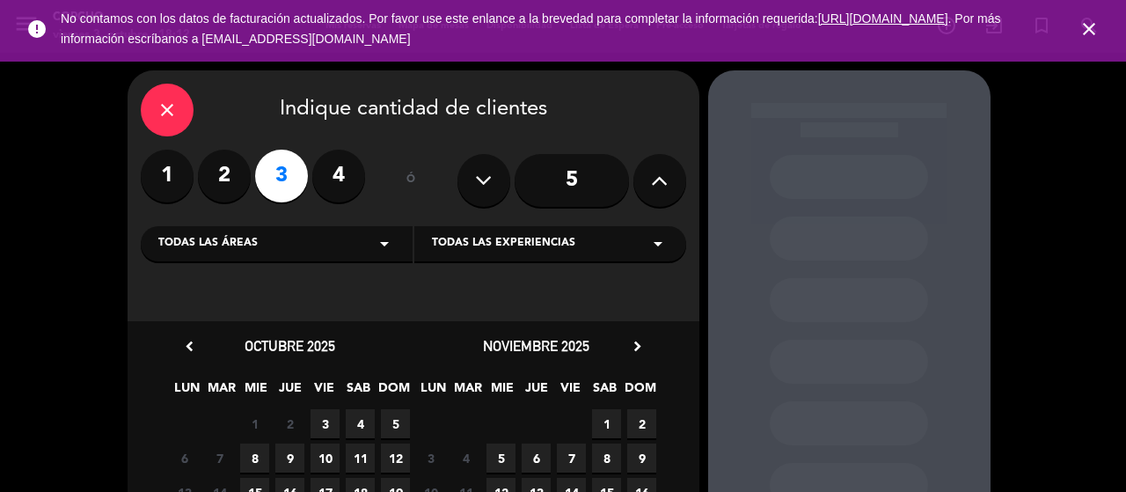
click at [334, 421] on span "3" at bounding box center [325, 423] width 29 height 29
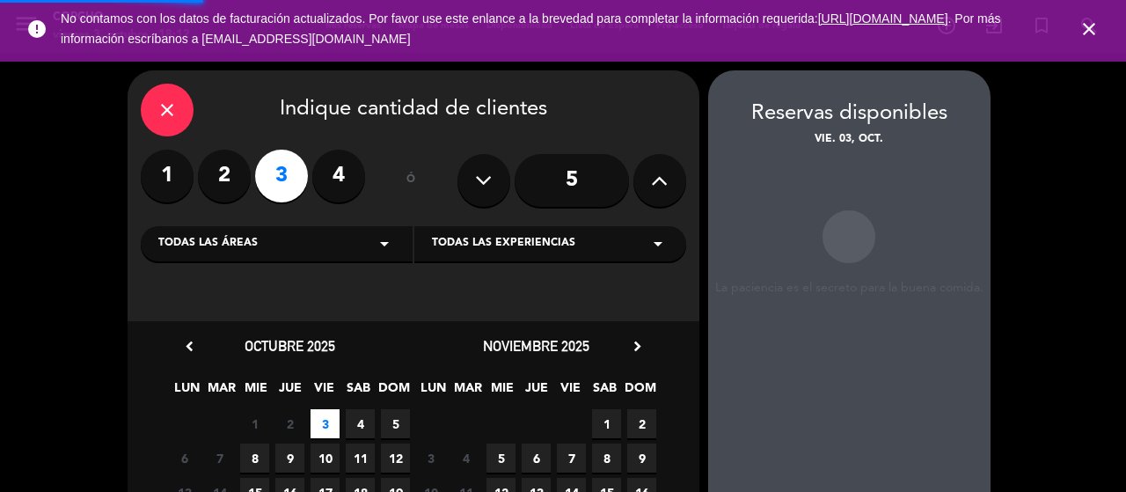
scroll to position [70, 0]
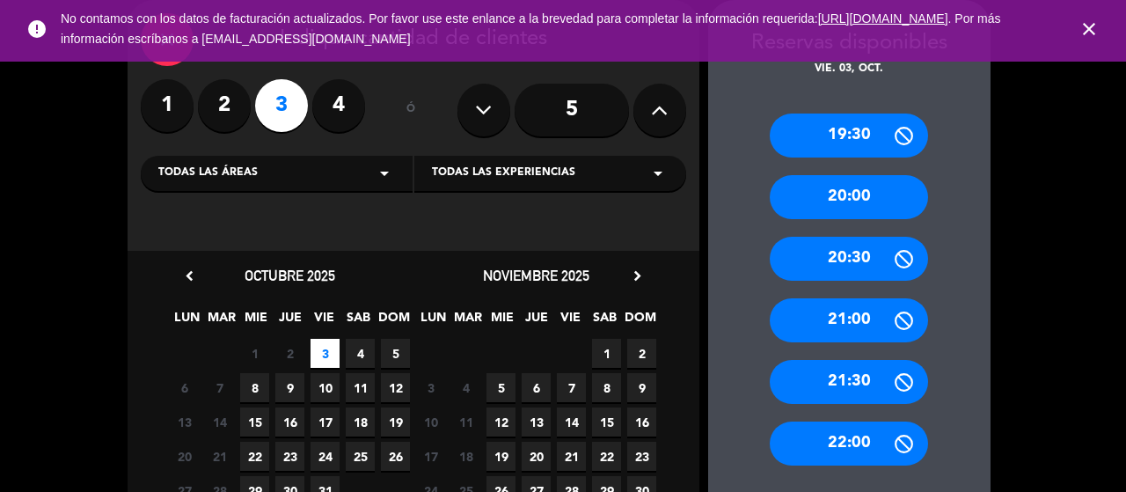
click at [892, 214] on div "20:00" at bounding box center [849, 197] width 158 height 44
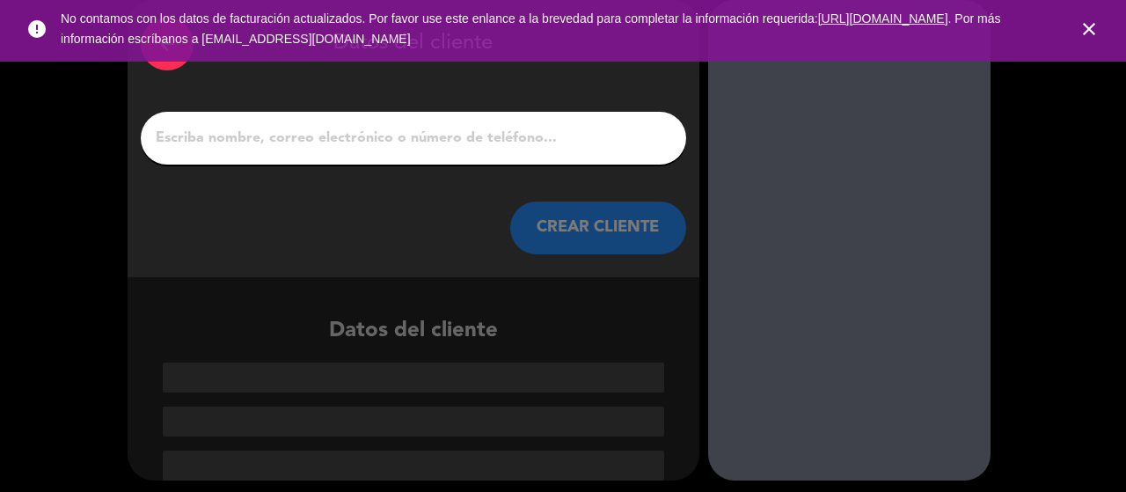
click at [475, 149] on input "1" at bounding box center [413, 138] width 519 height 25
click at [479, 142] on input "1" at bounding box center [413, 138] width 519 height 25
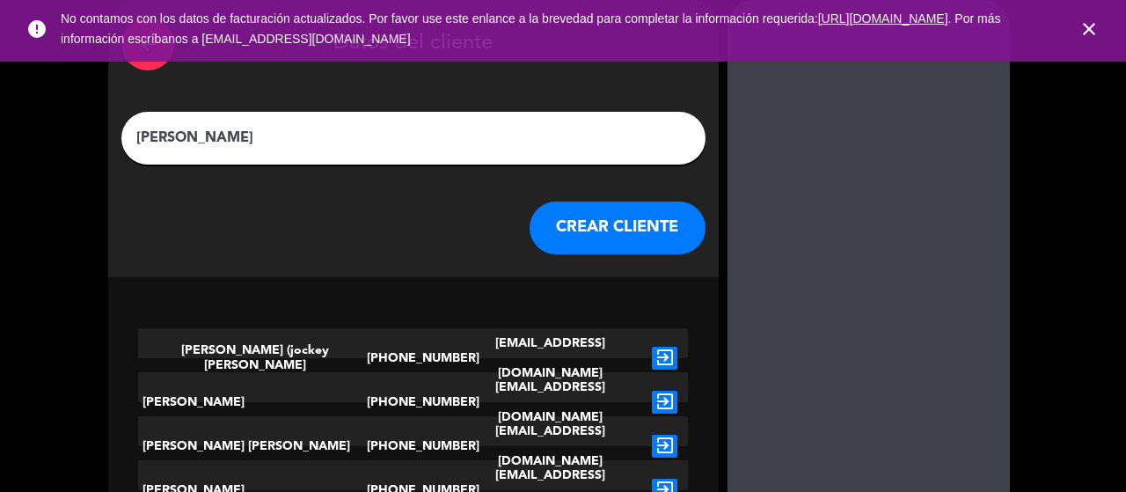
type input "[PERSON_NAME]"
click at [559, 233] on button "CREAR CLIENTE" at bounding box center [618, 227] width 176 height 53
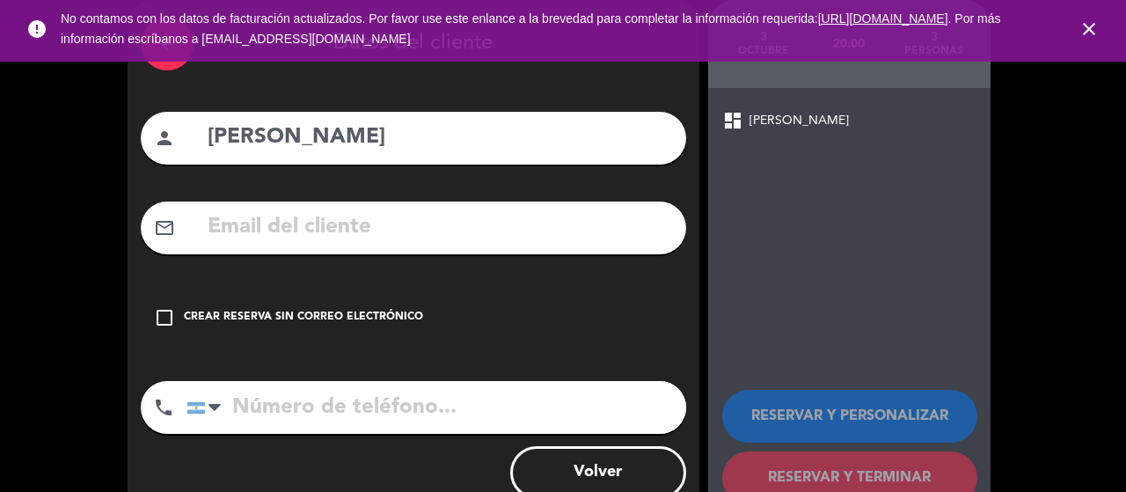
click at [185, 313] on div "Crear reserva sin correo electrónico" at bounding box center [303, 318] width 239 height 18
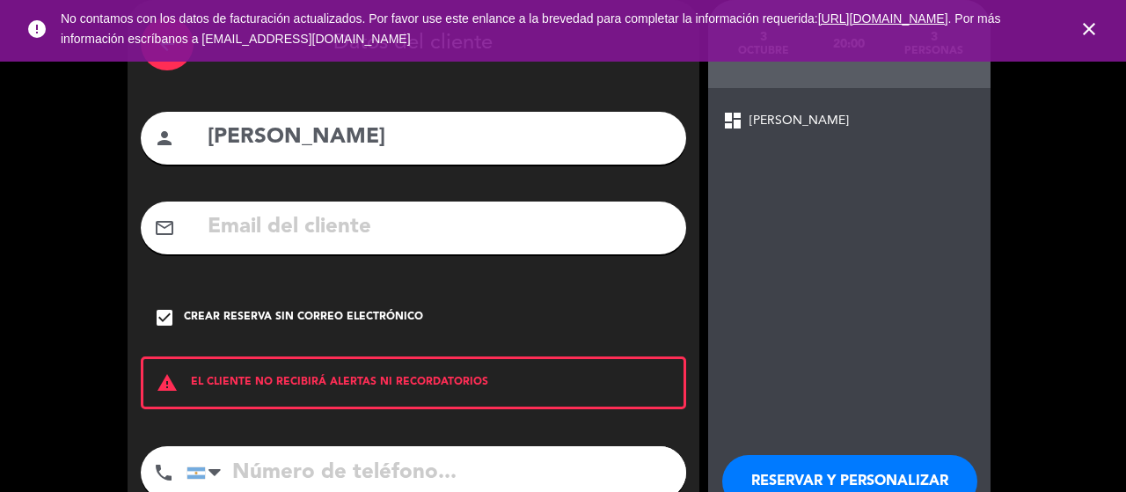
click at [880, 476] on button "RESERVAR Y PERSONALIZAR" at bounding box center [849, 481] width 255 height 53
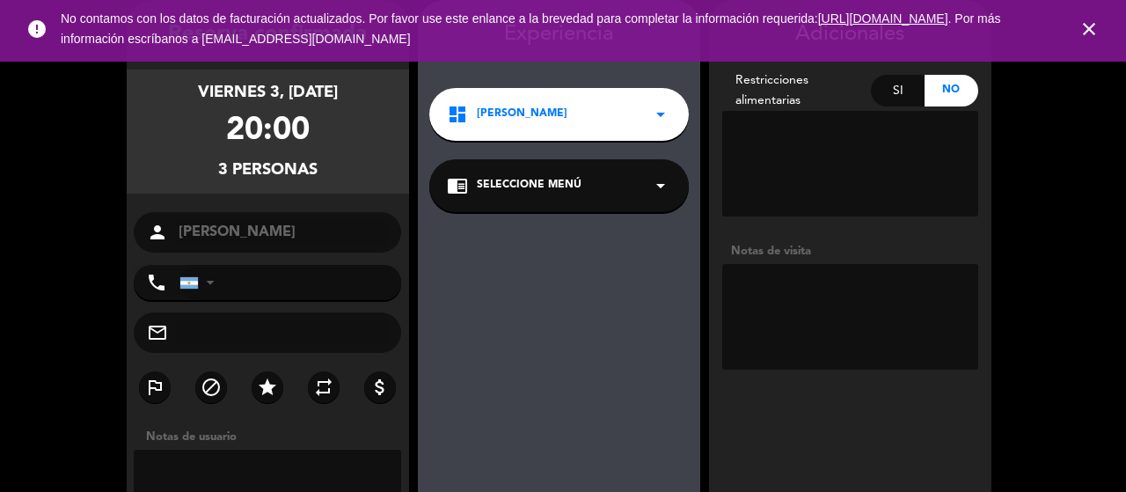
click at [627, 121] on div "dashboard CORCHO BARRA arrow_drop_down" at bounding box center [559, 114] width 260 height 53
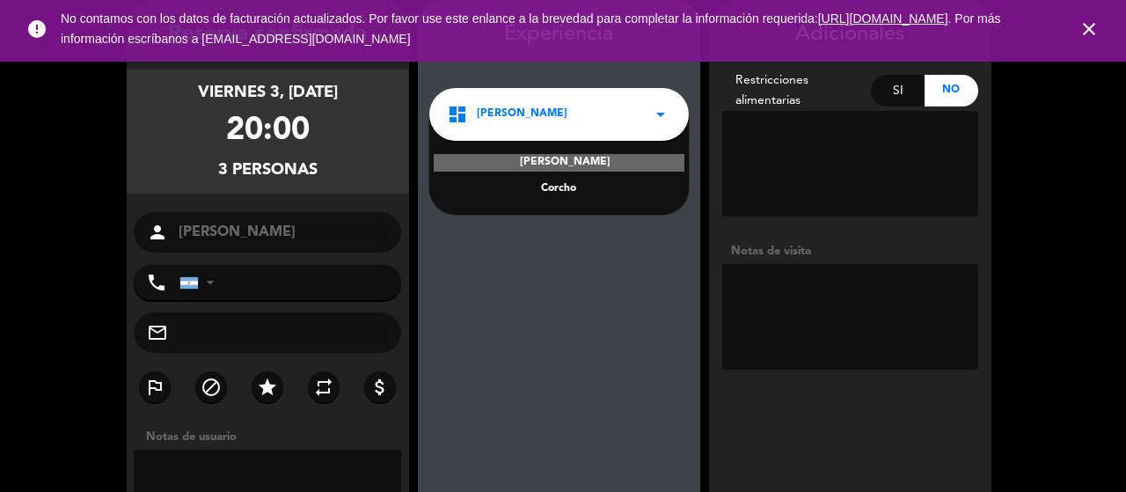
click at [567, 191] on div "Corcho" at bounding box center [559, 189] width 224 height 18
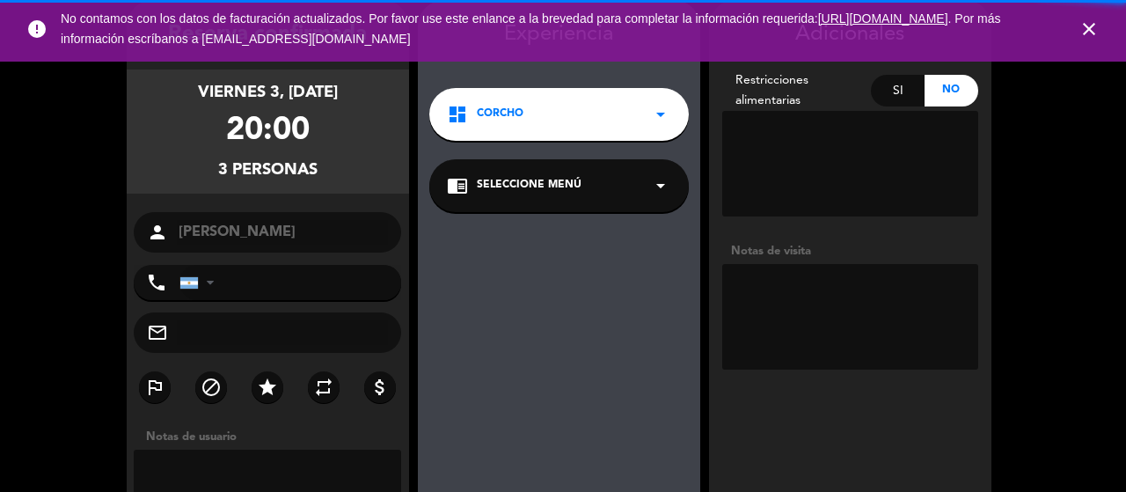
click at [567, 191] on span "Seleccione Menú" at bounding box center [529, 186] width 105 height 18
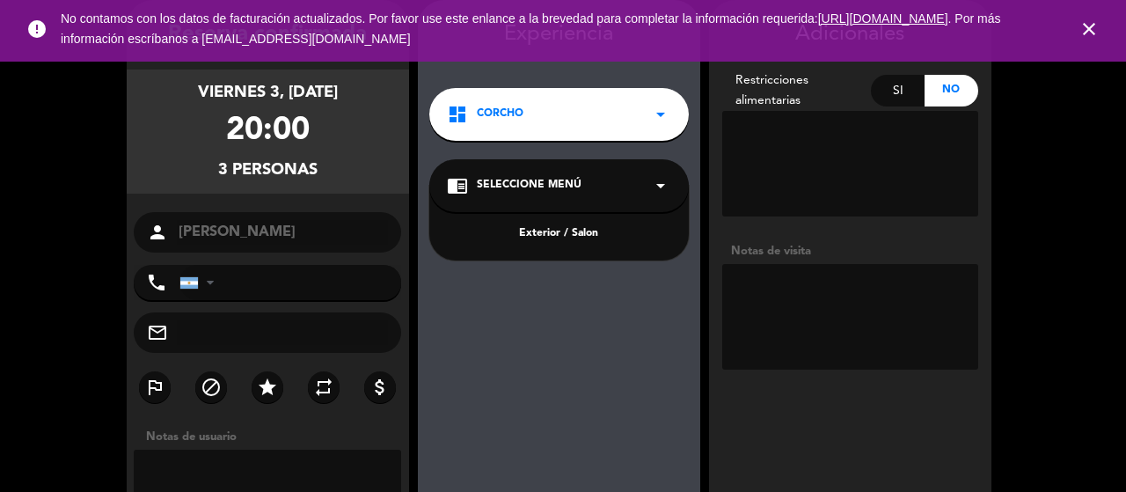
click at [566, 227] on div "Exterior / Salon" at bounding box center [559, 234] width 224 height 18
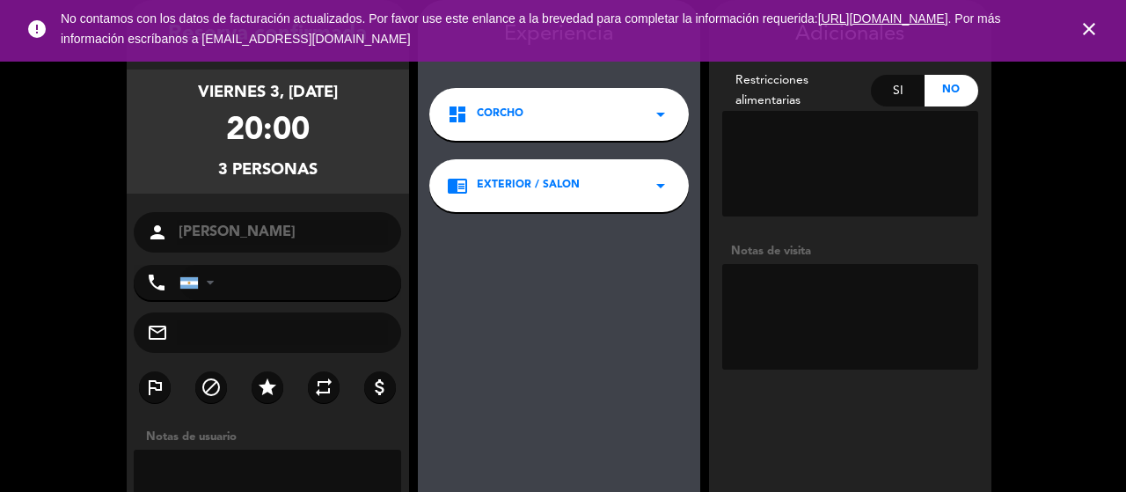
click at [639, 286] on div "Experiencia dashboard Corcho arrow_drop_down chrome_reader_mode Exterior / Salo…" at bounding box center [559, 326] width 282 height 616
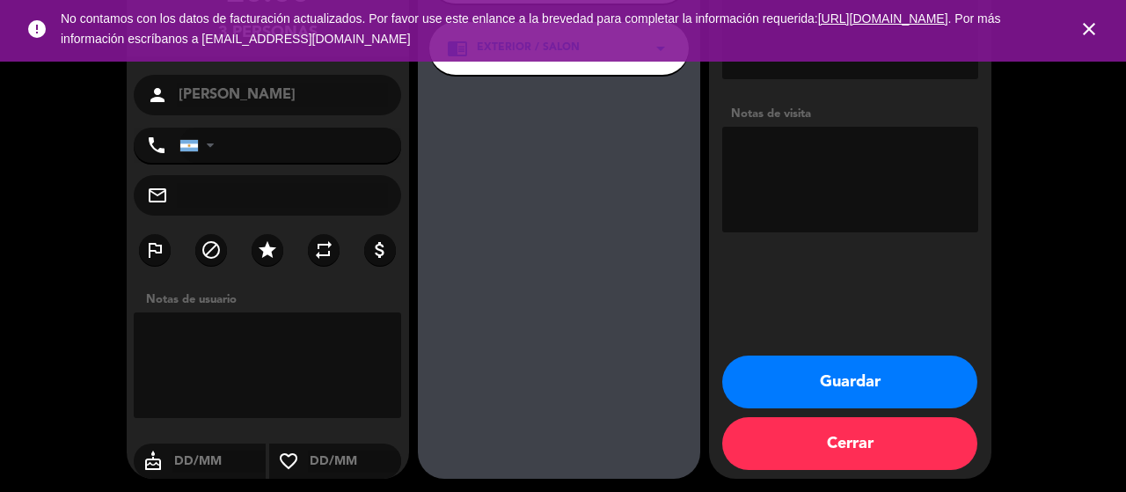
scroll to position [211, 0]
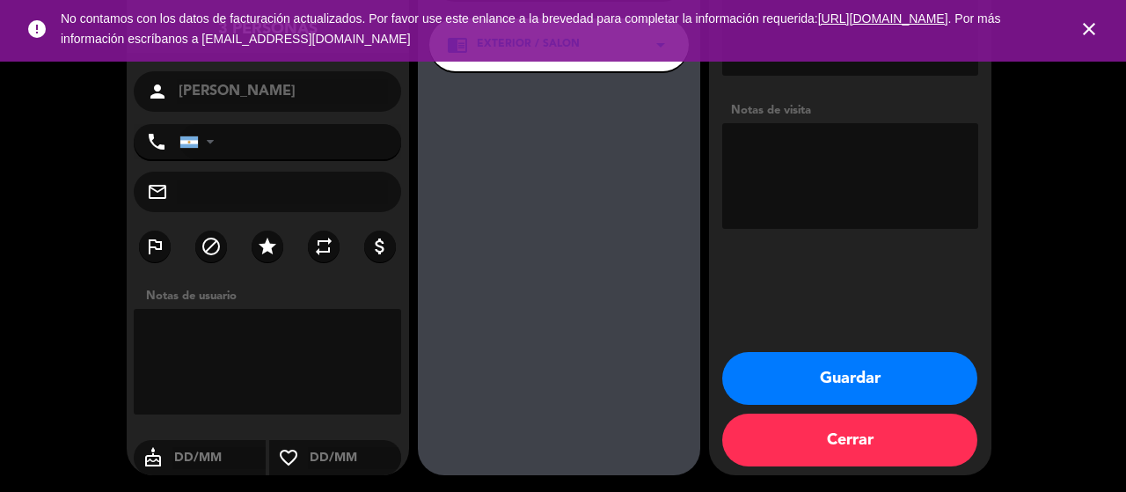
click at [802, 379] on button "Guardar" at bounding box center [849, 378] width 255 height 53
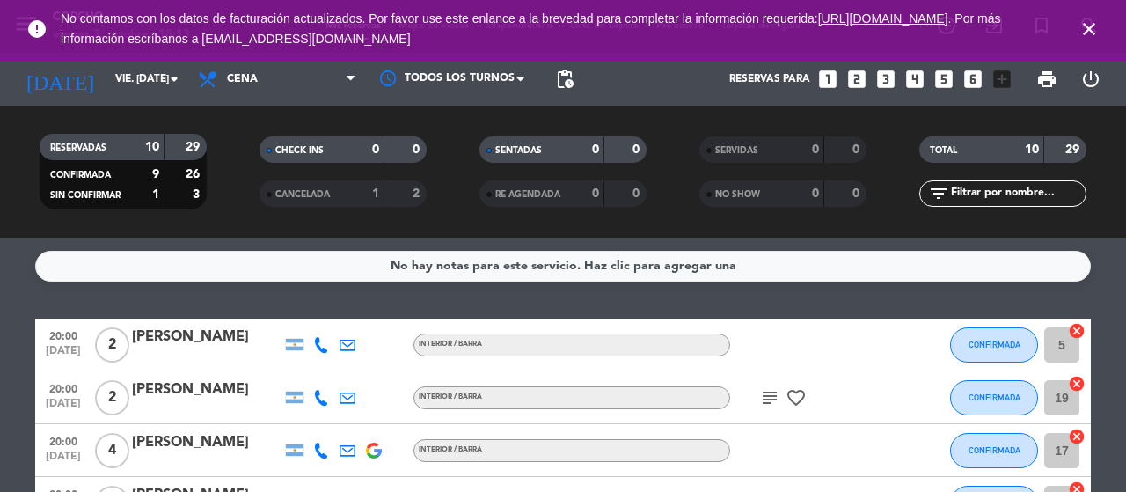
click at [882, 84] on icon "looks_3" at bounding box center [885, 79] width 23 height 23
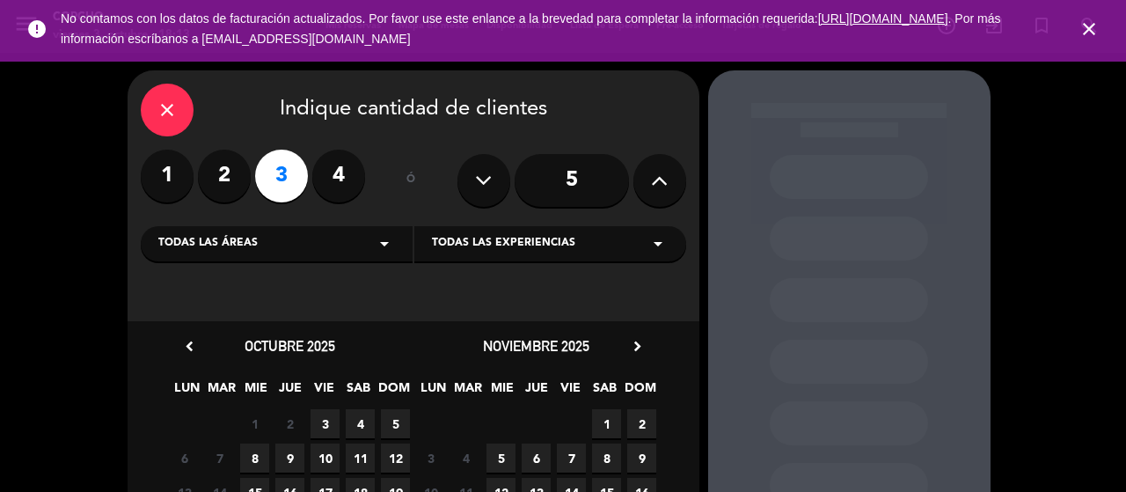
click at [326, 428] on span "3" at bounding box center [325, 423] width 29 height 29
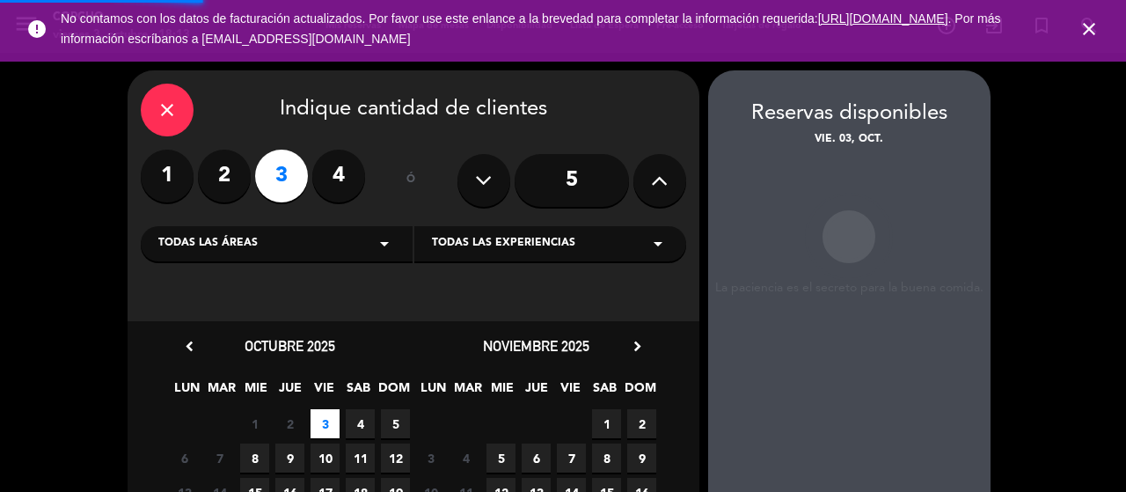
scroll to position [70, 0]
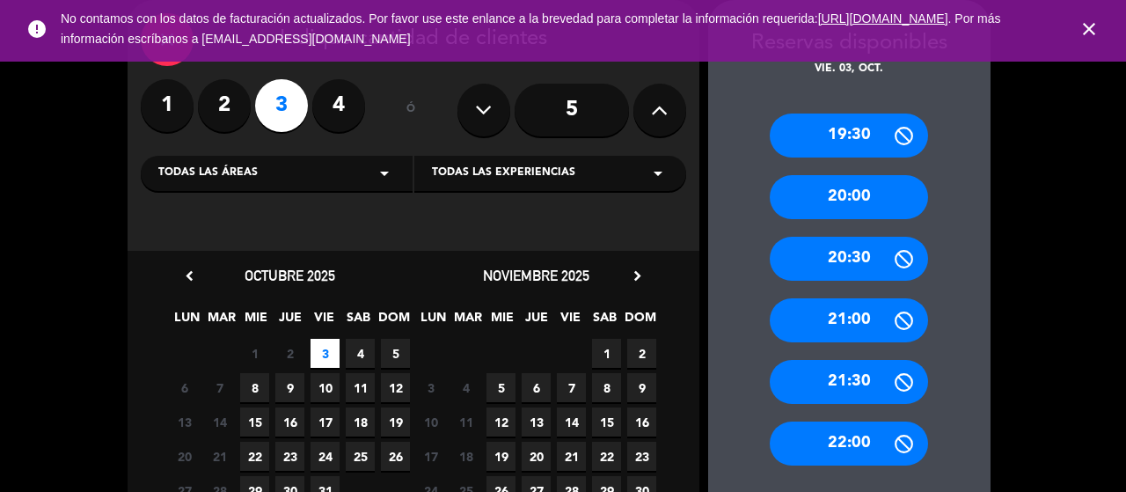
click at [830, 246] on div "20:30" at bounding box center [849, 259] width 158 height 44
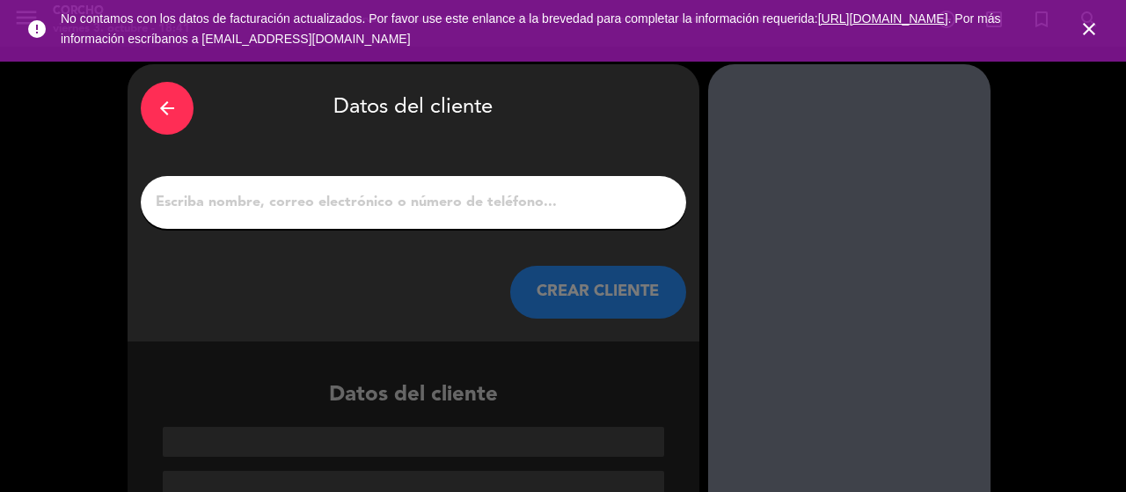
scroll to position [0, 0]
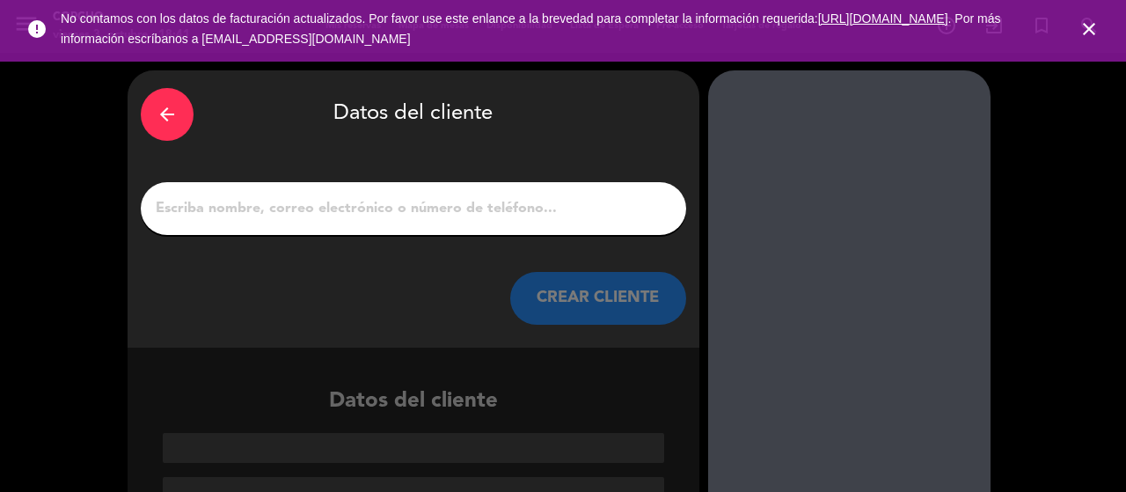
click at [187, 122] on div "arrow_back" at bounding box center [167, 114] width 53 height 53
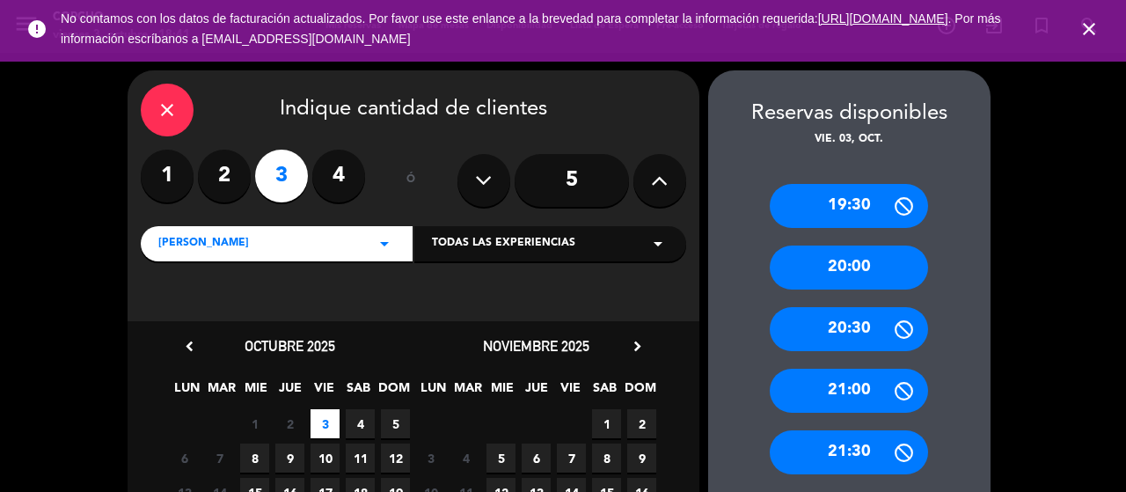
click at [892, 252] on div "20:00" at bounding box center [849, 267] width 158 height 44
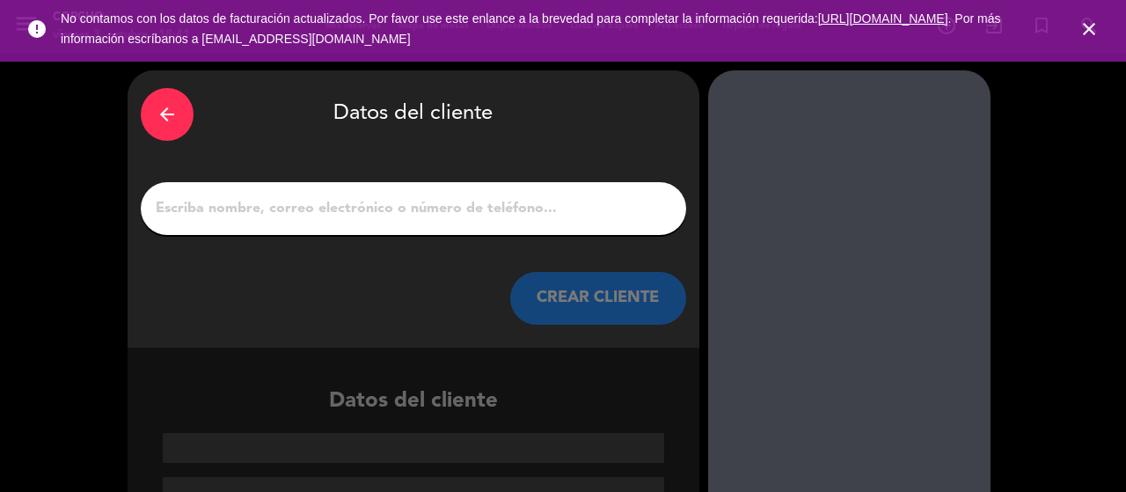
click at [336, 214] on input "1" at bounding box center [413, 208] width 519 height 25
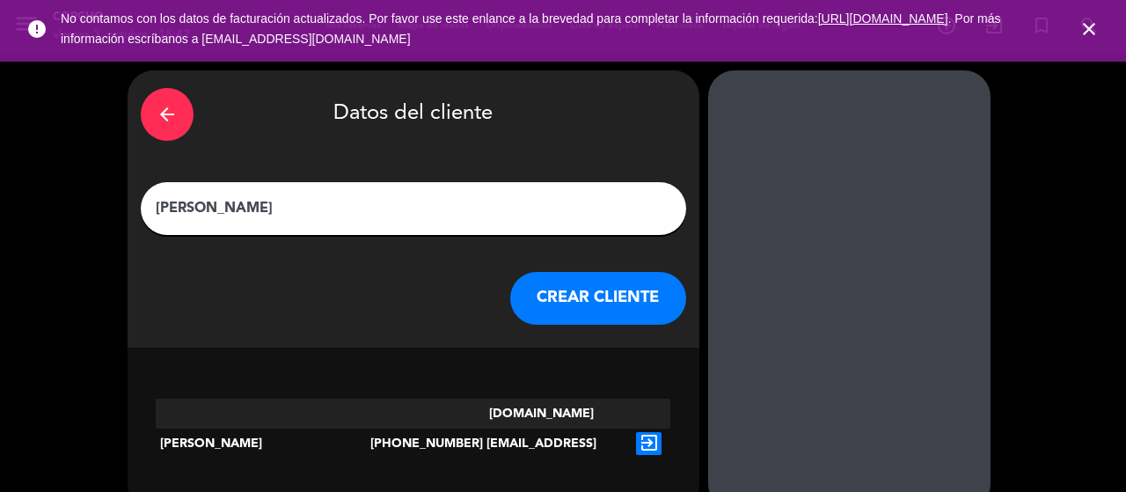
type input "[PERSON_NAME]"
click at [636, 288] on button "CREAR CLIENTE" at bounding box center [598, 298] width 176 height 53
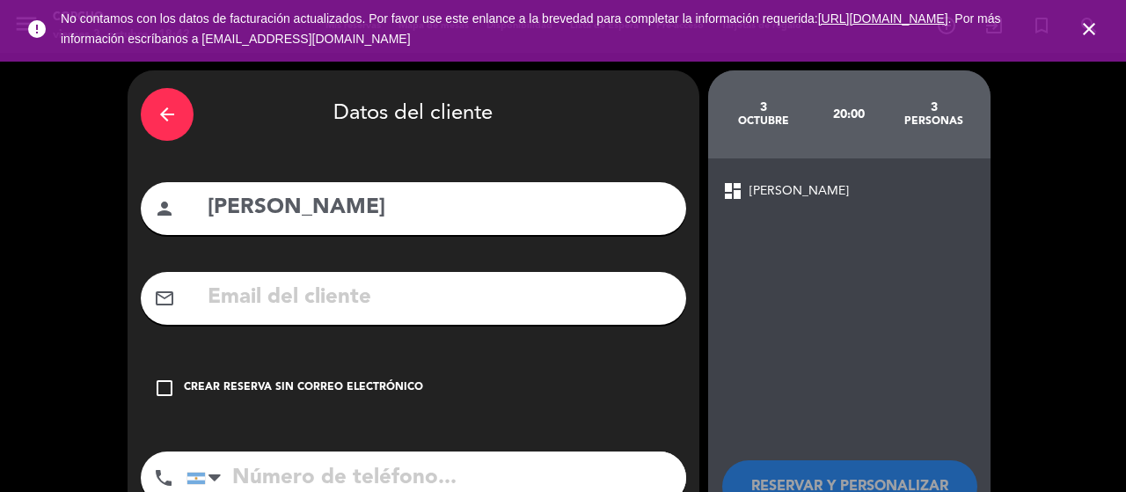
click at [214, 383] on div "Crear reserva sin correo electrónico" at bounding box center [303, 388] width 239 height 18
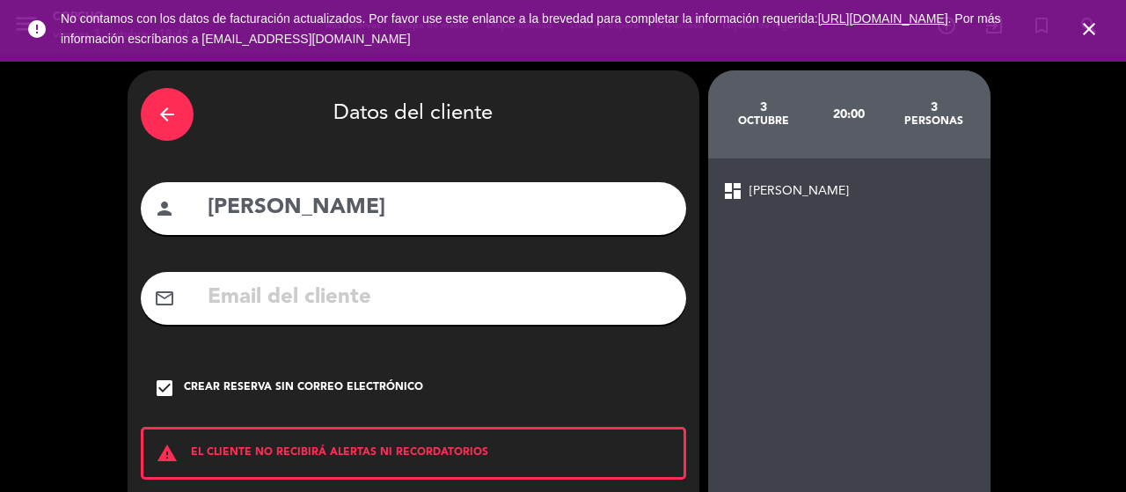
click at [1038, 316] on div "arrow_back Datos del cliente person [PERSON_NAME] mail_outline check_box Crear …" at bounding box center [563, 365] width 1126 height 625
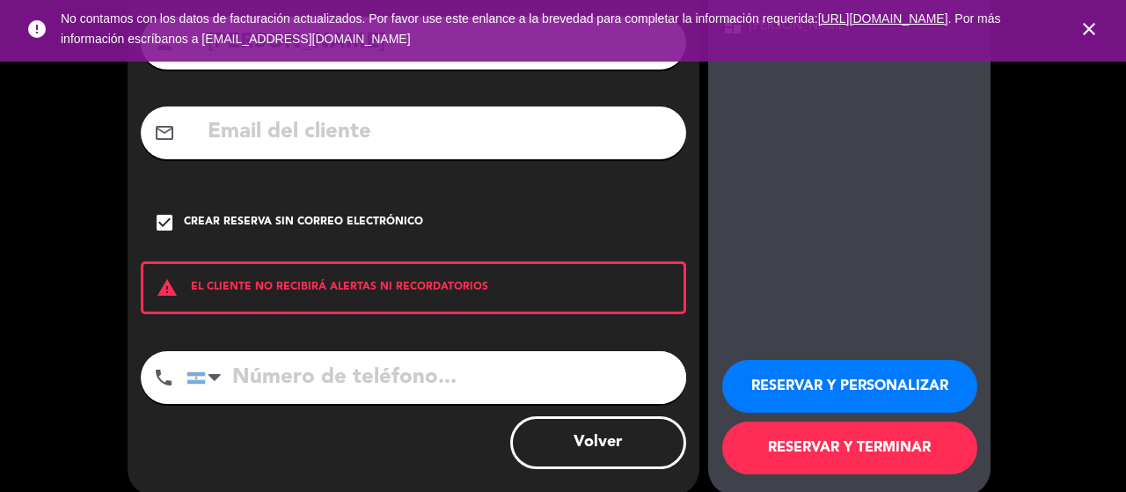
scroll to position [176, 0]
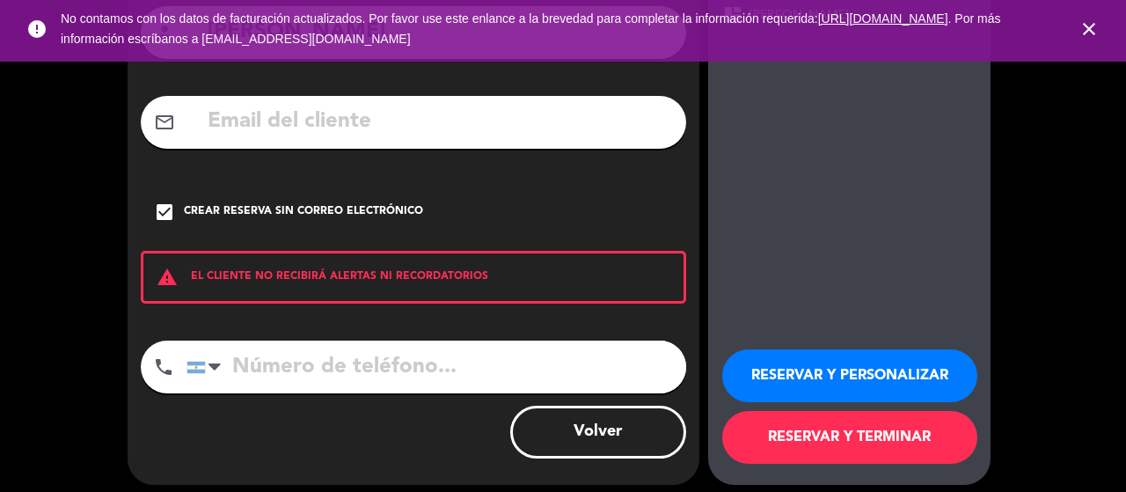
click at [853, 373] on button "RESERVAR Y PERSONALIZAR" at bounding box center [849, 375] width 255 height 53
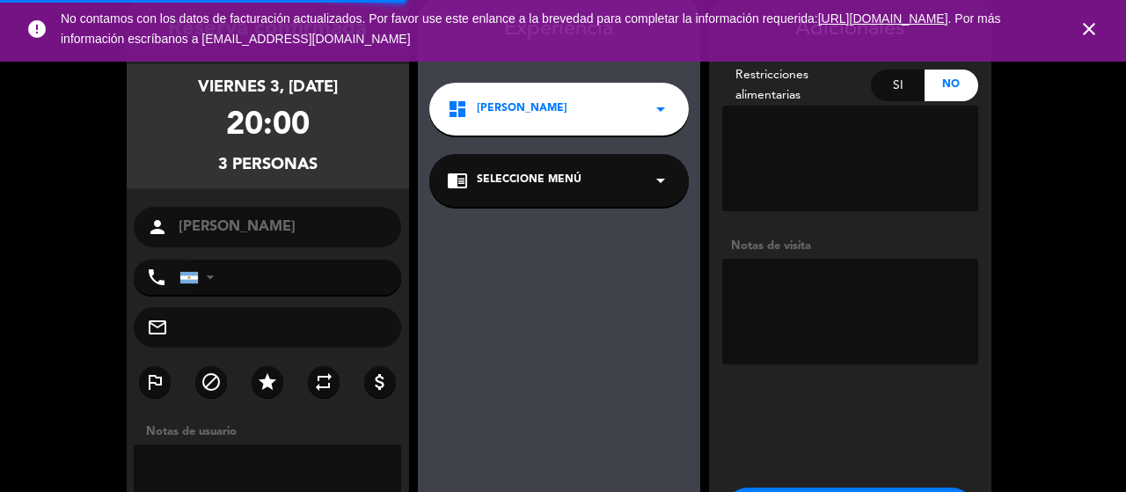
scroll to position [70, 0]
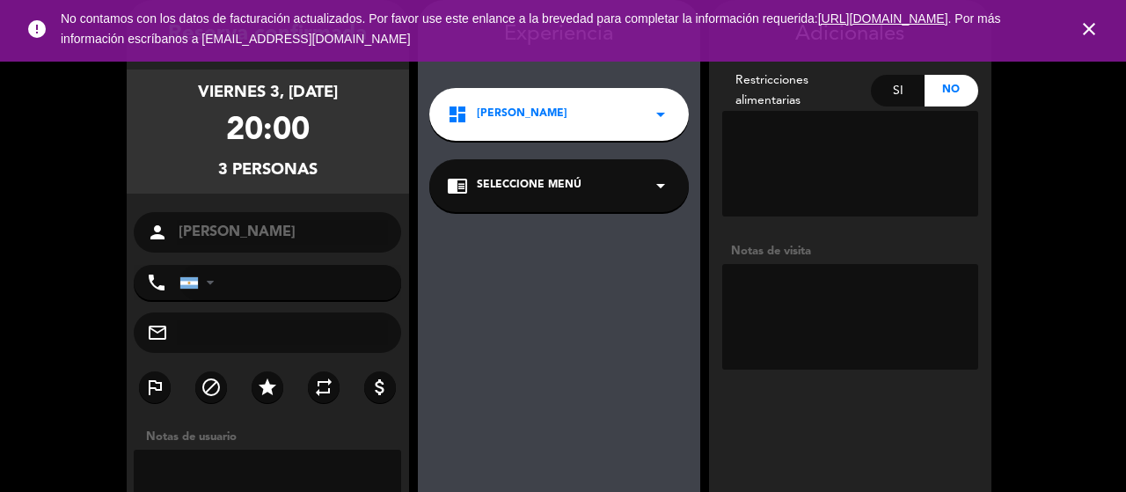
click at [637, 134] on div "dashboard CORCHO BARRA arrow_drop_down" at bounding box center [559, 114] width 260 height 53
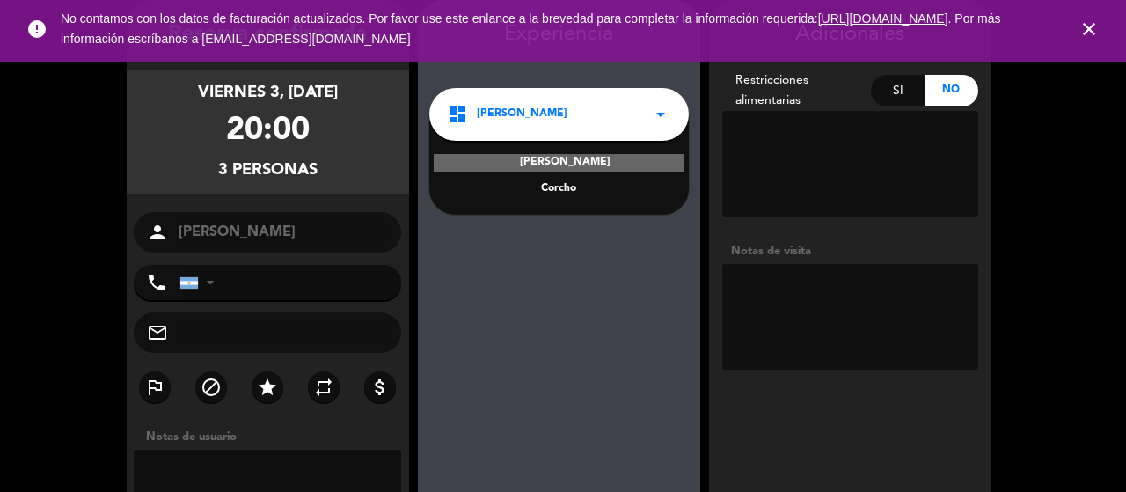
click at [600, 186] on div "Corcho" at bounding box center [559, 189] width 224 height 18
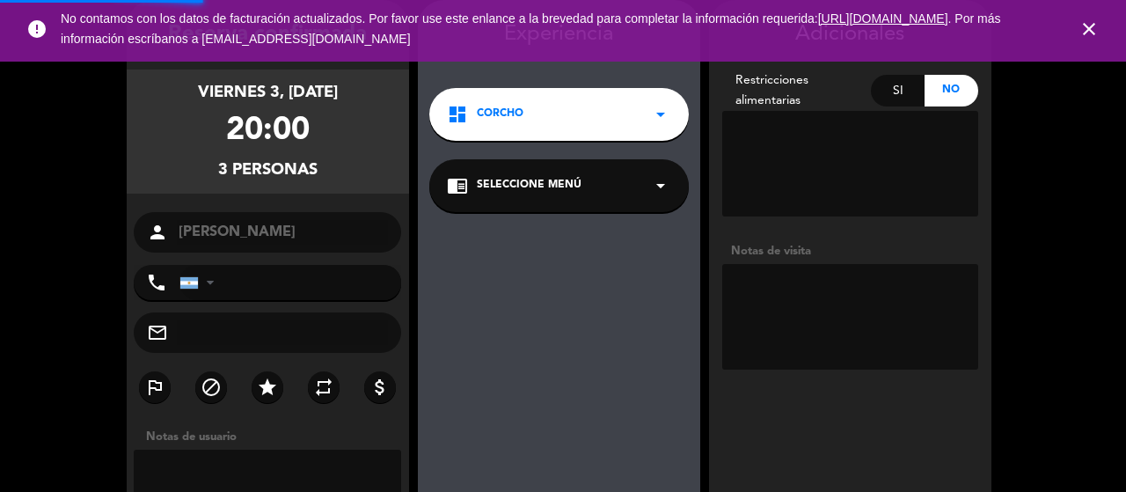
click at [600, 184] on div "chrome_reader_mode Seleccione Menú arrow_drop_down" at bounding box center [559, 185] width 260 height 53
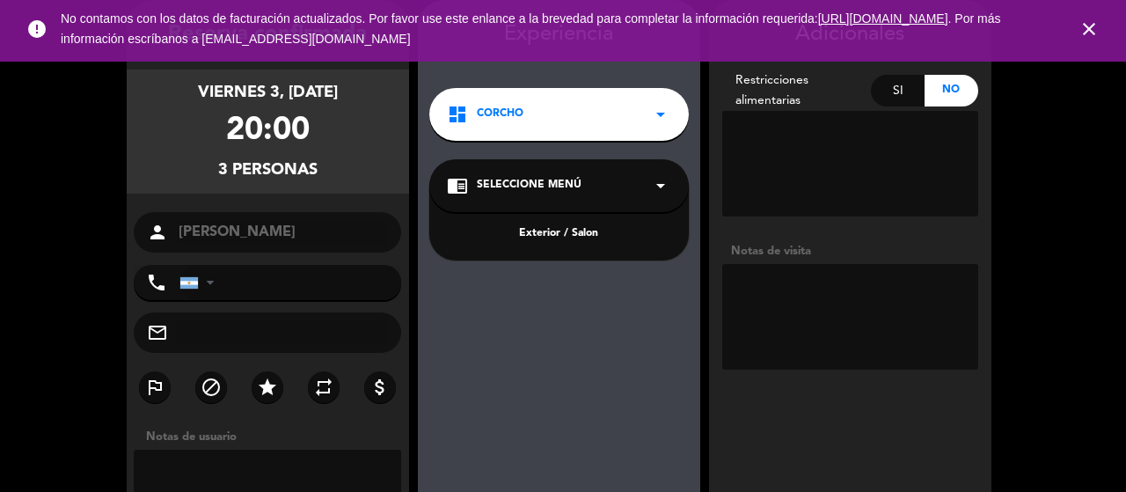
click at [602, 227] on div "Exterior / Salon" at bounding box center [559, 234] width 224 height 18
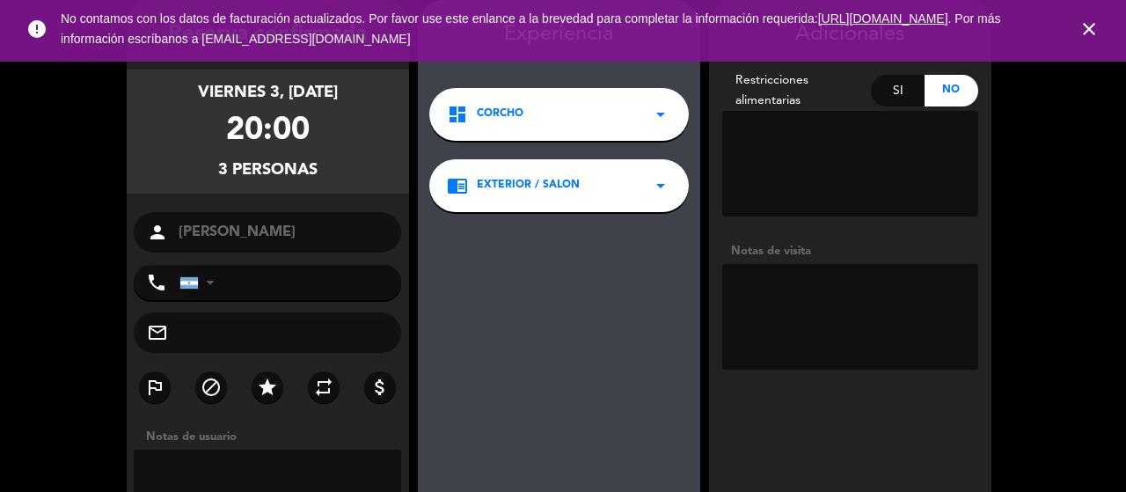
click at [589, 377] on div "Experiencia dashboard Corcho arrow_drop_down chrome_reader_mode Exterior / Salo…" at bounding box center [559, 326] width 282 height 616
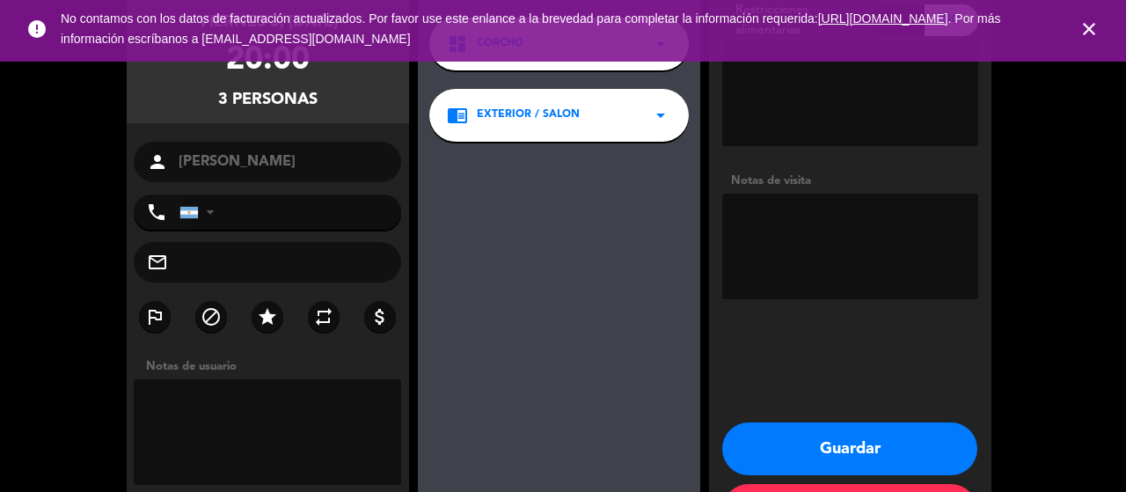
scroll to position [176, 0]
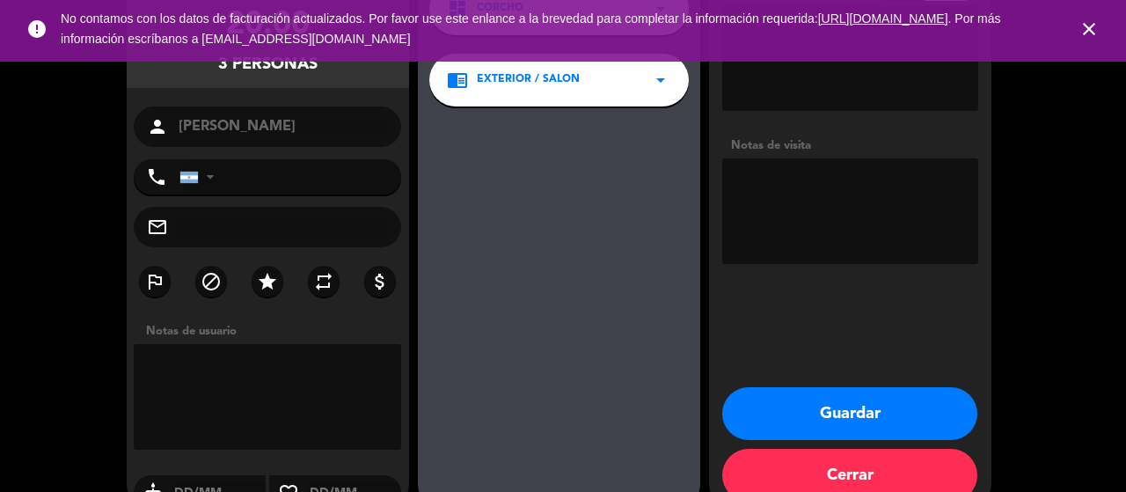
click at [779, 402] on button "Guardar" at bounding box center [849, 413] width 255 height 53
